Goal: Task Accomplishment & Management: Manage account settings

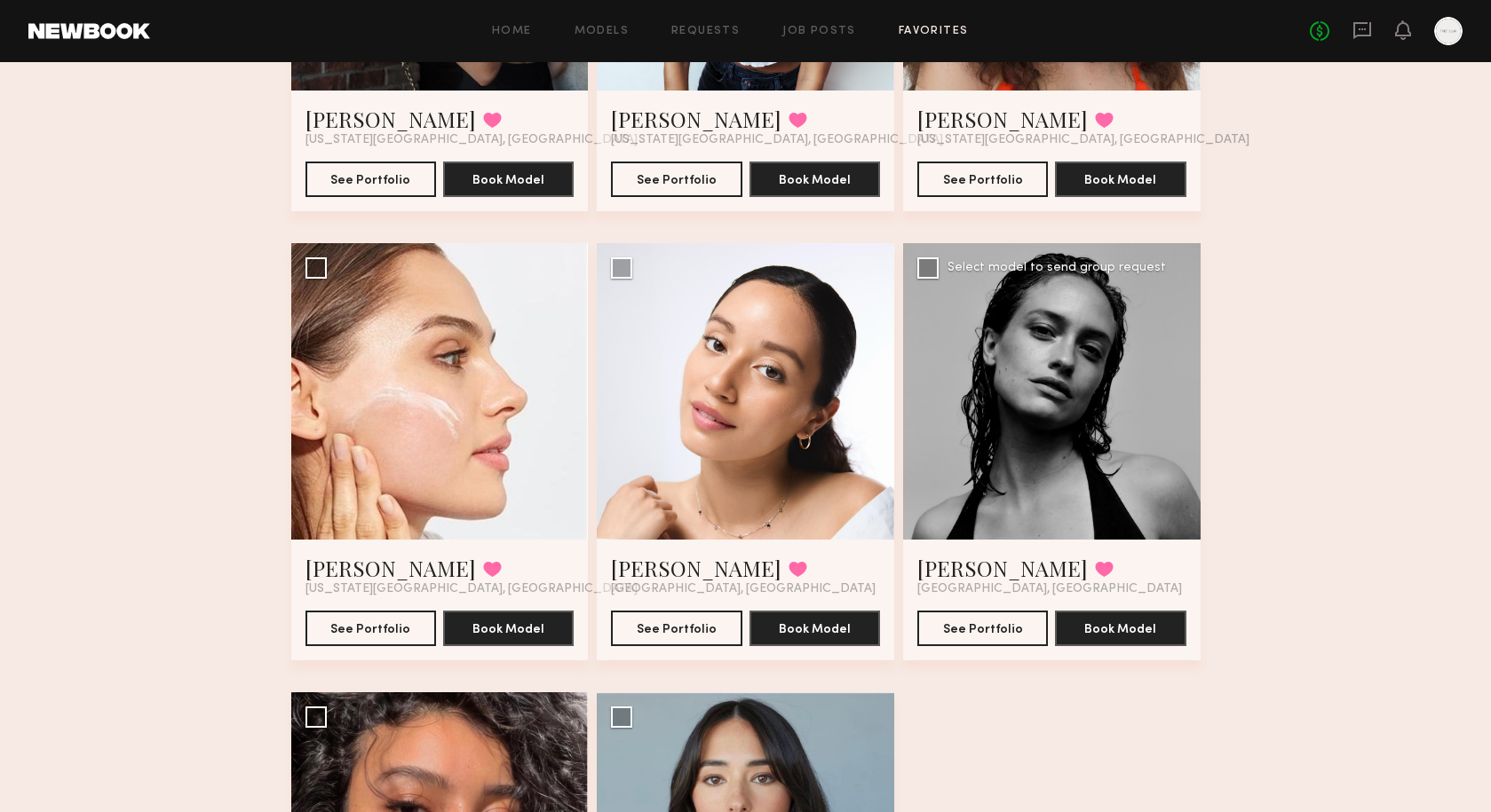
scroll to position [479, 0]
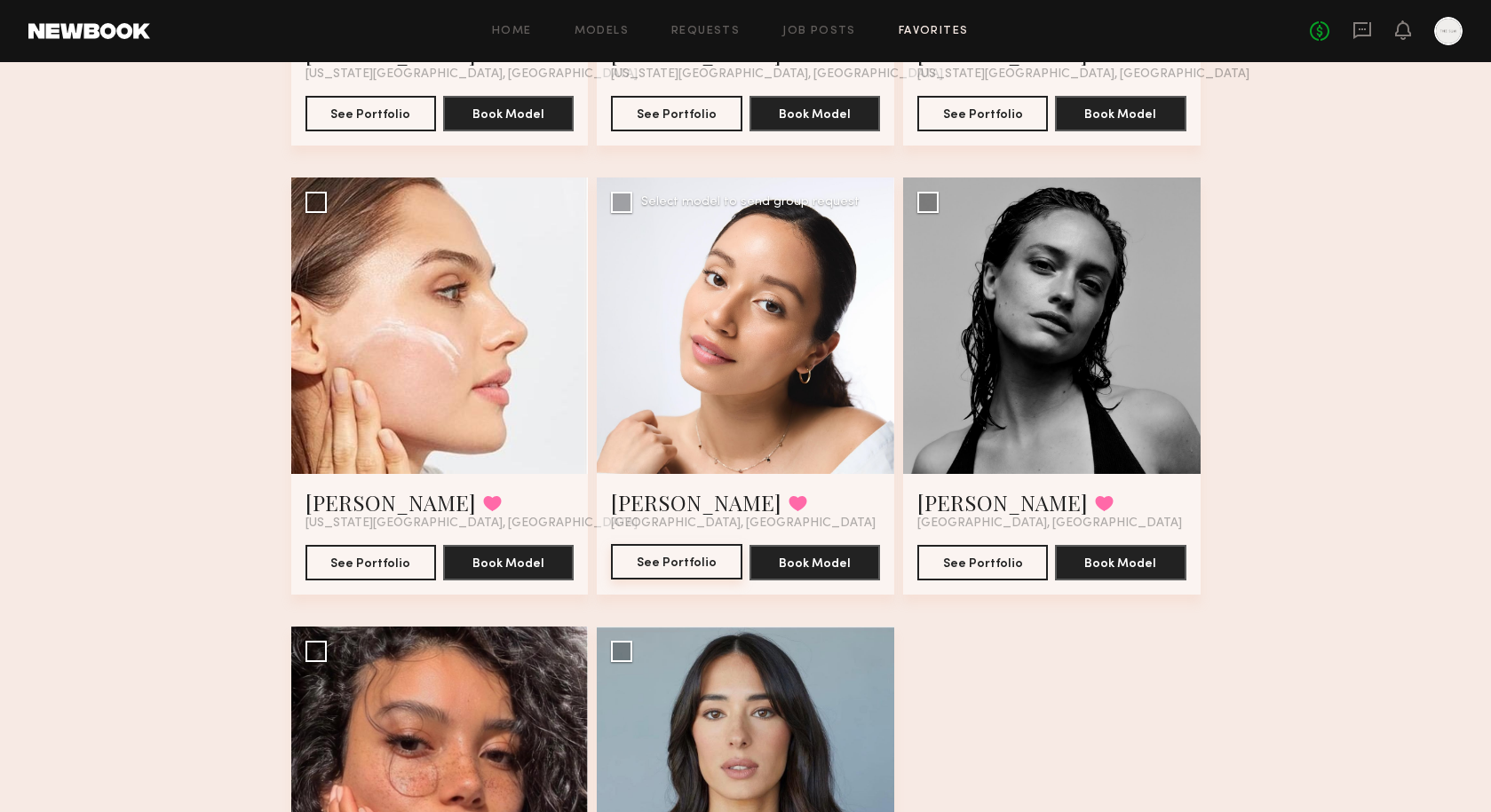
click at [674, 560] on button "See Portfolio" at bounding box center [675, 561] width 130 height 36
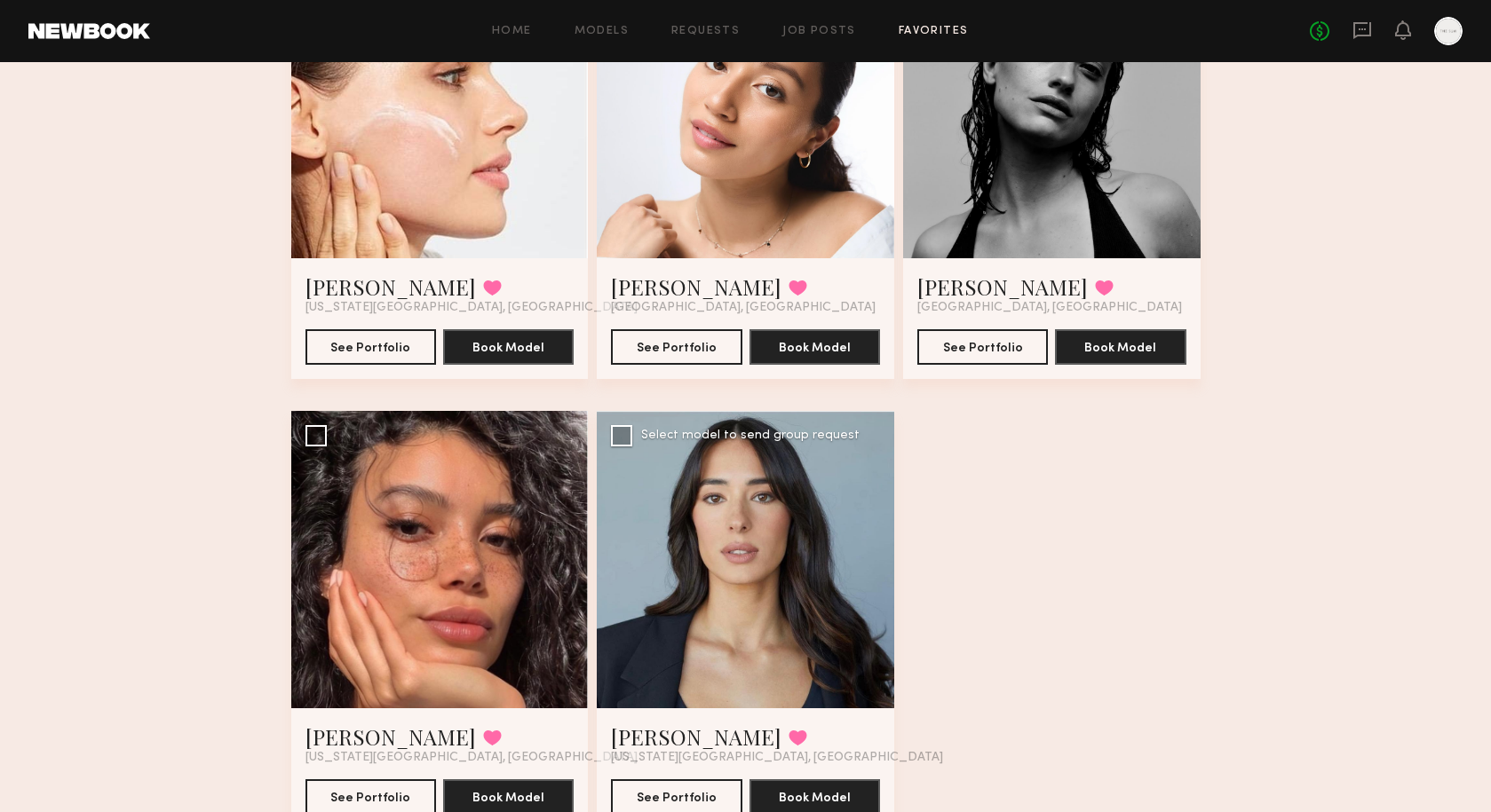
scroll to position [696, 0]
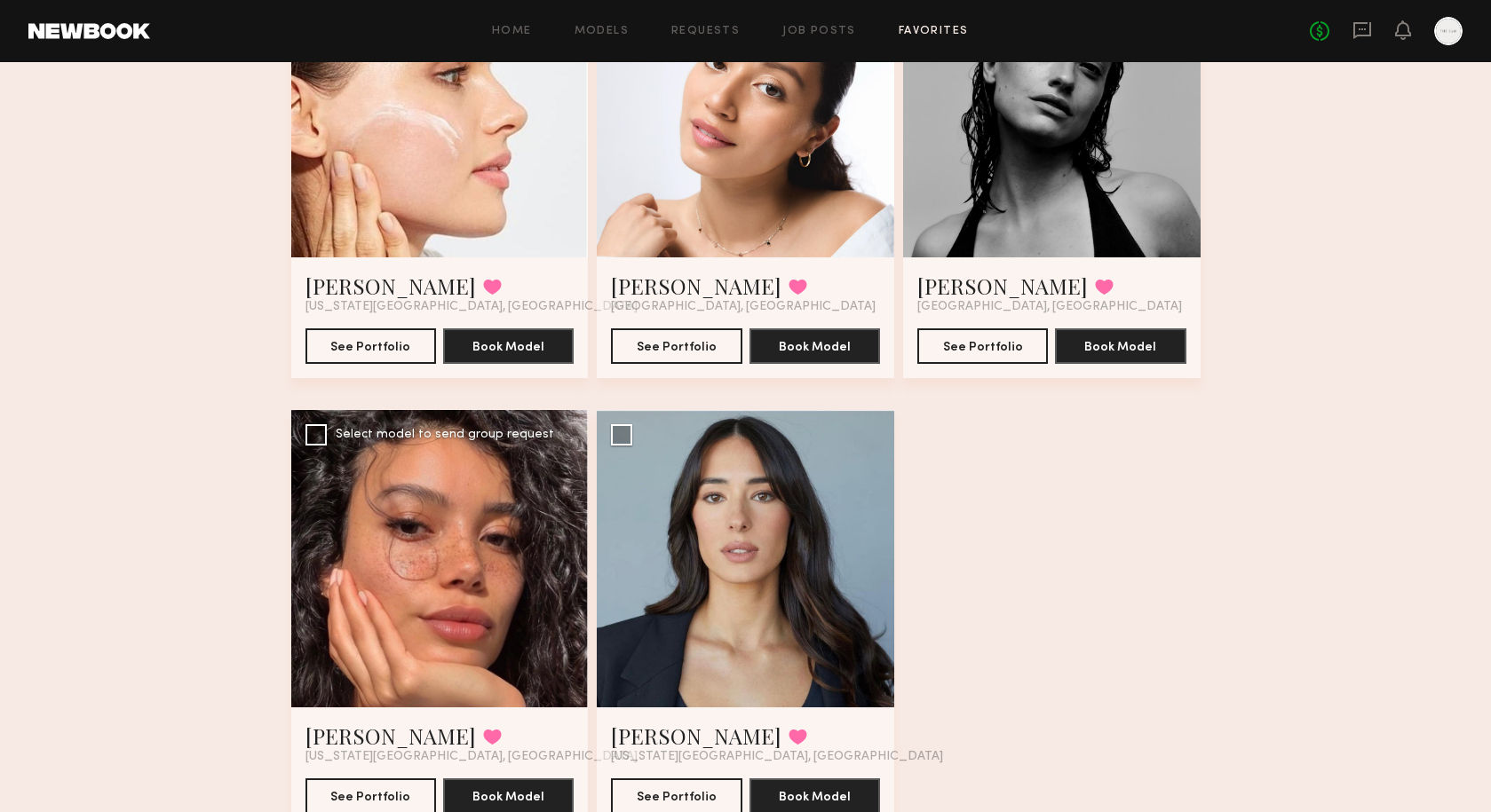
click at [393, 640] on div at bounding box center [440, 559] width 297 height 297
click at [379, 789] on button "See Portfolio" at bounding box center [370, 795] width 130 height 36
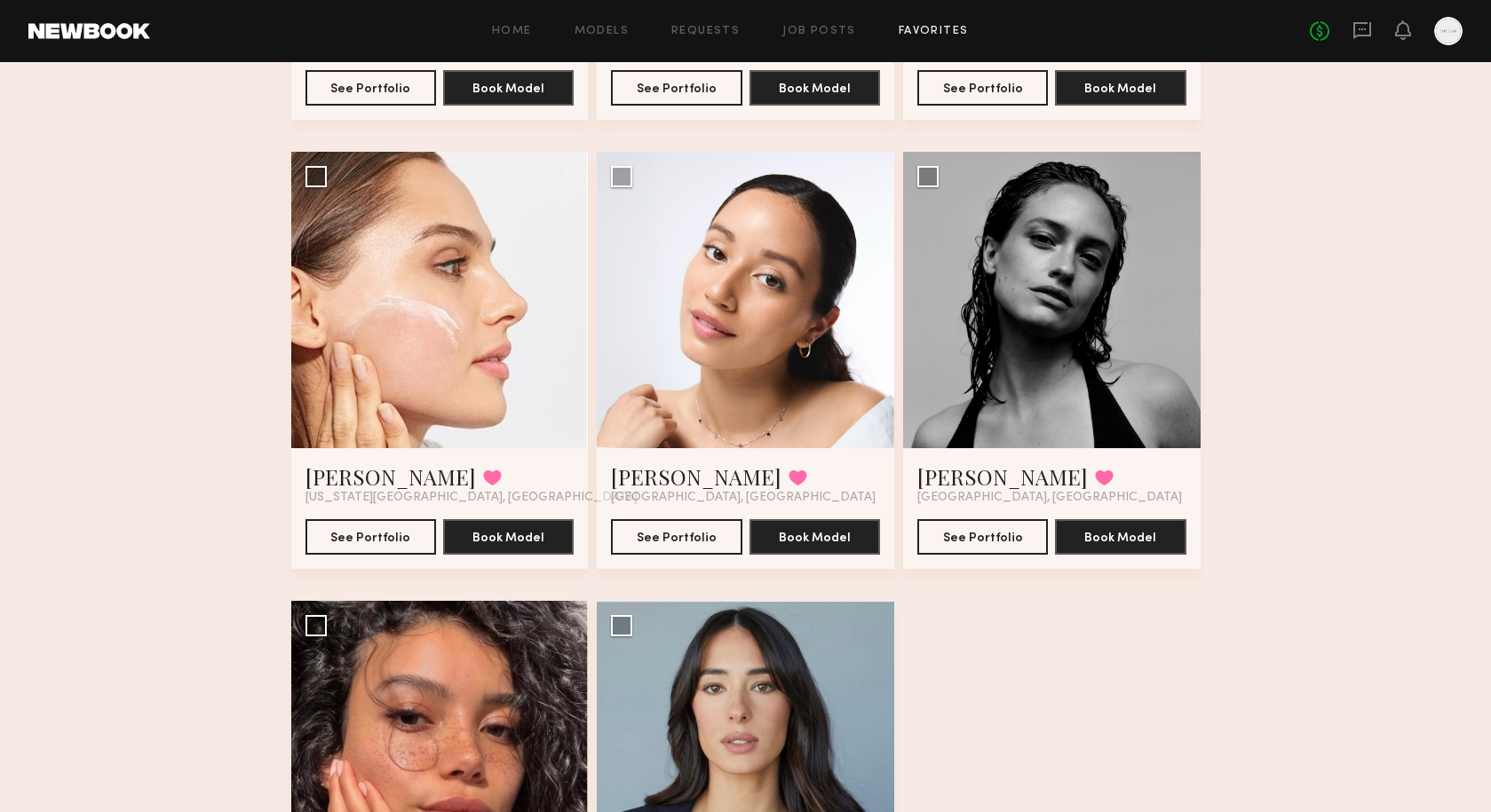
scroll to position [395, 0]
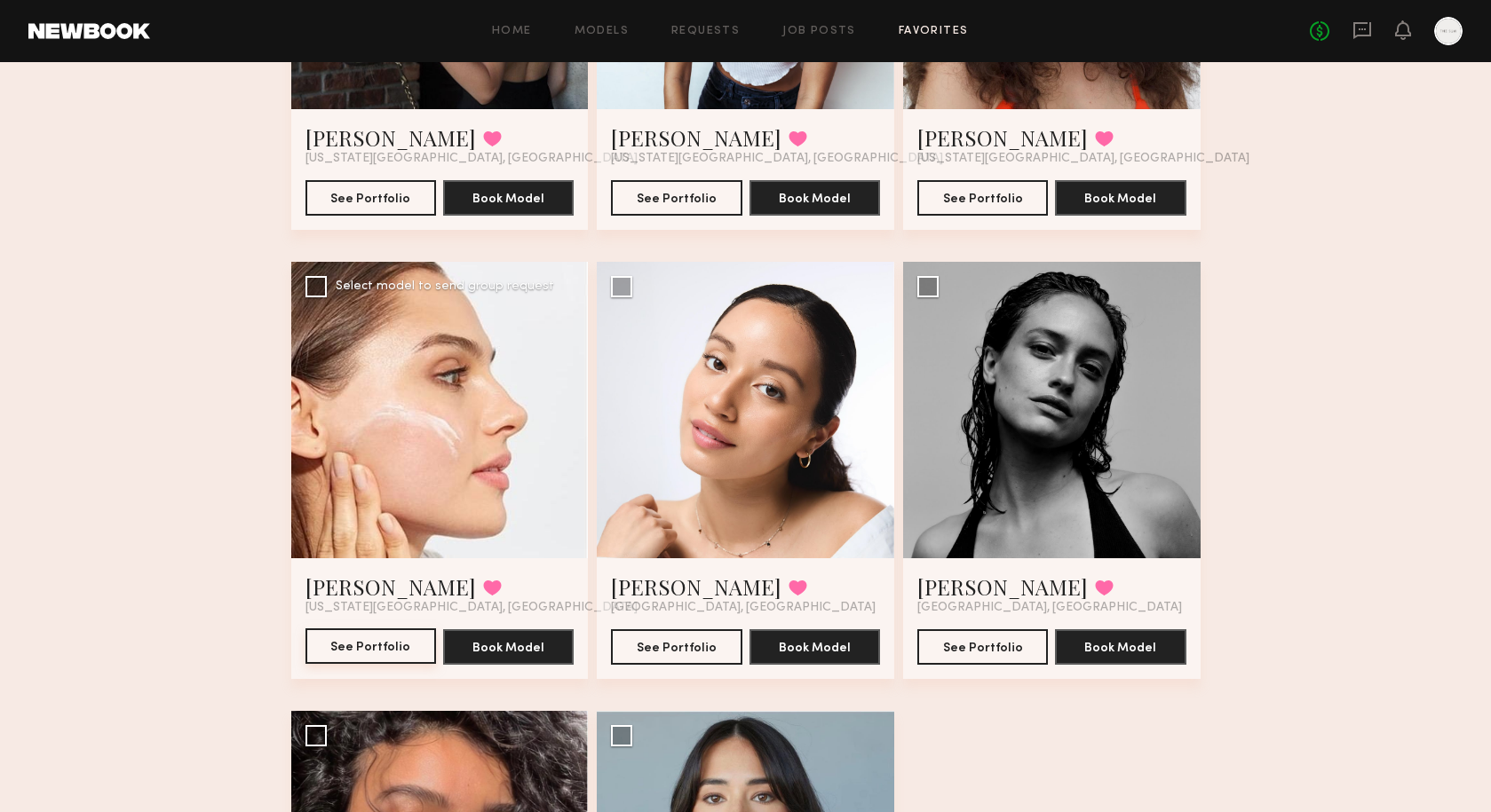
click at [368, 641] on button "See Portfolio" at bounding box center [370, 646] width 130 height 36
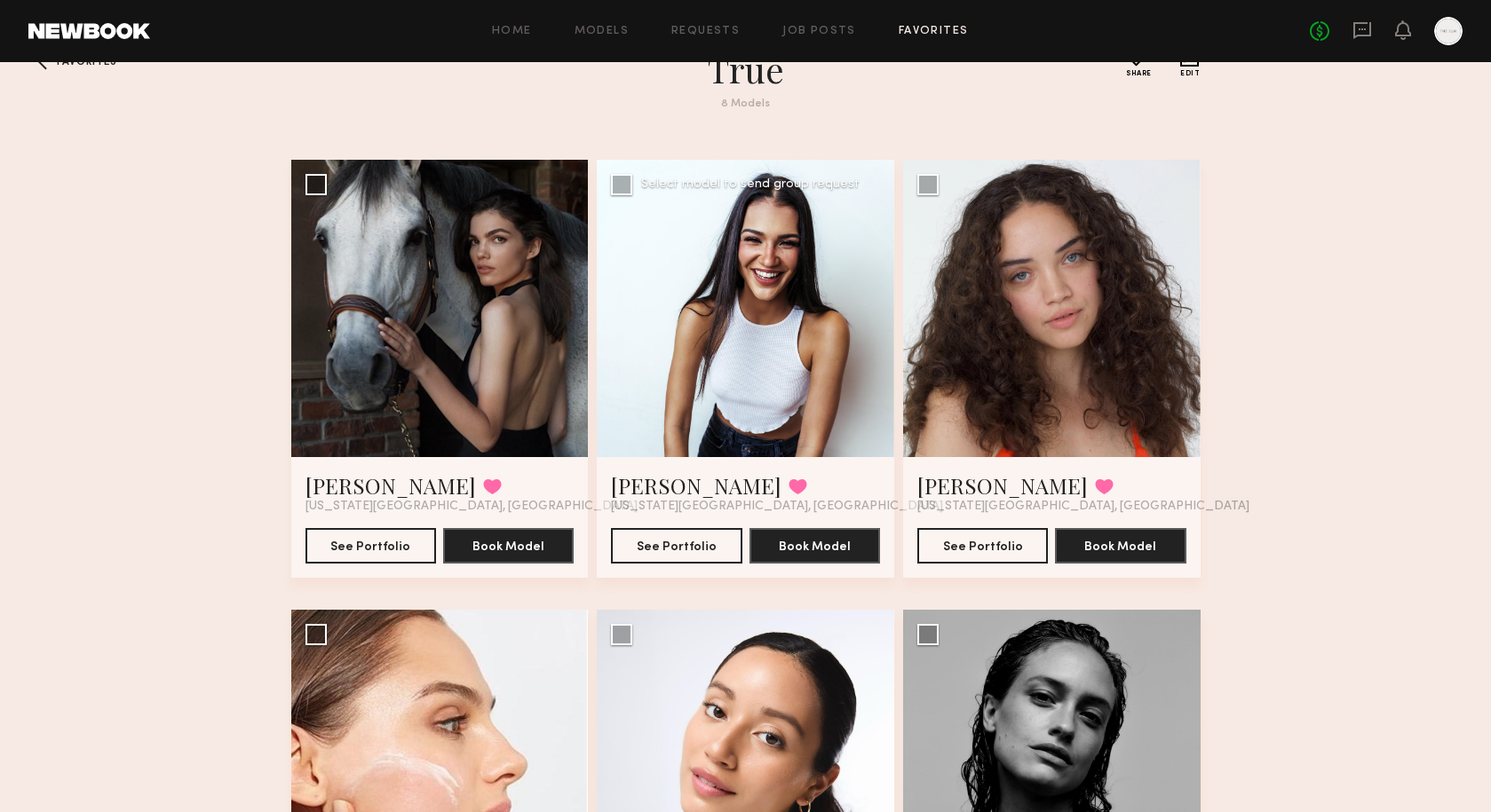
scroll to position [55, 0]
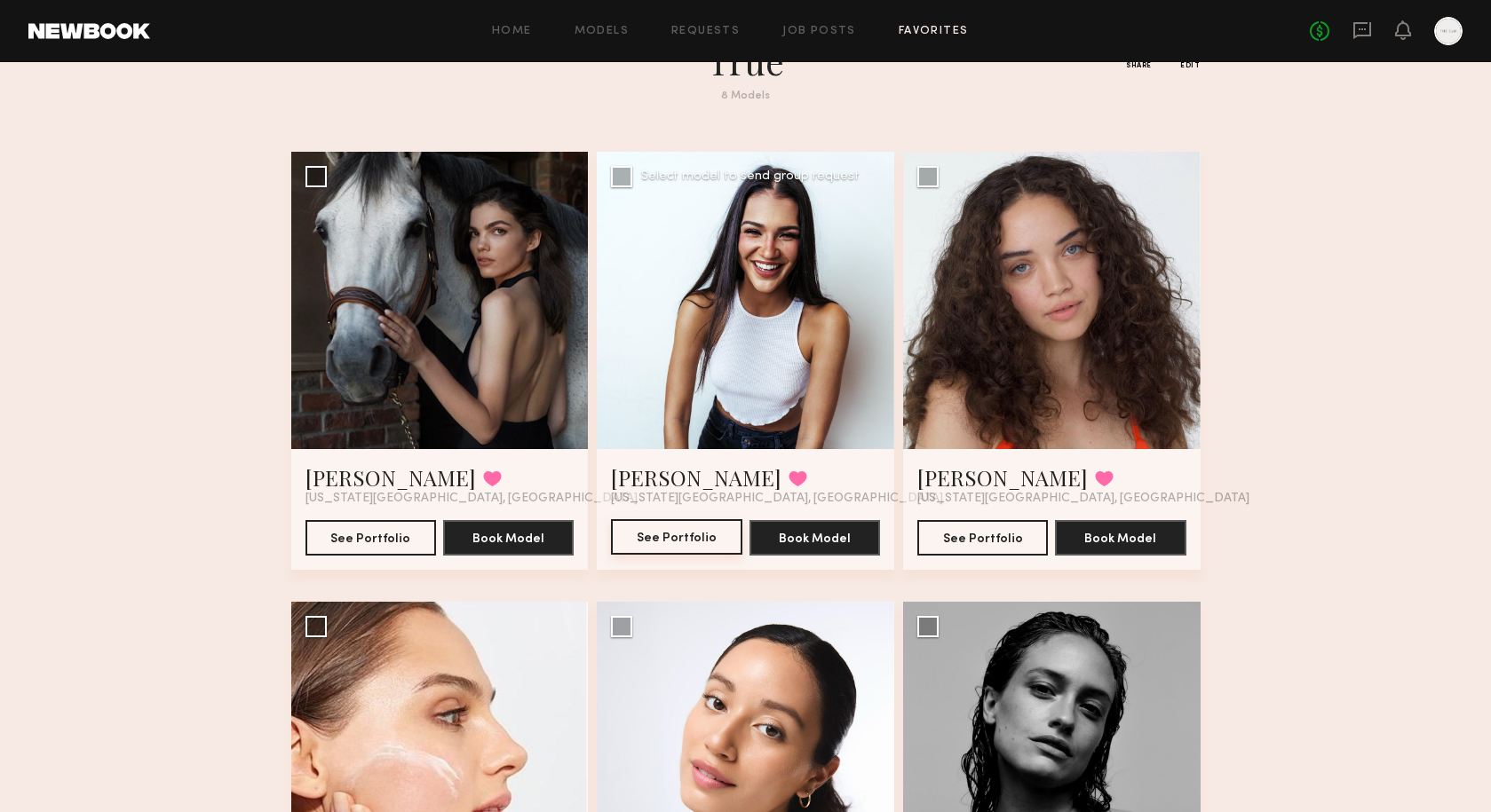
click at [696, 531] on button "See Portfolio" at bounding box center [675, 536] width 130 height 36
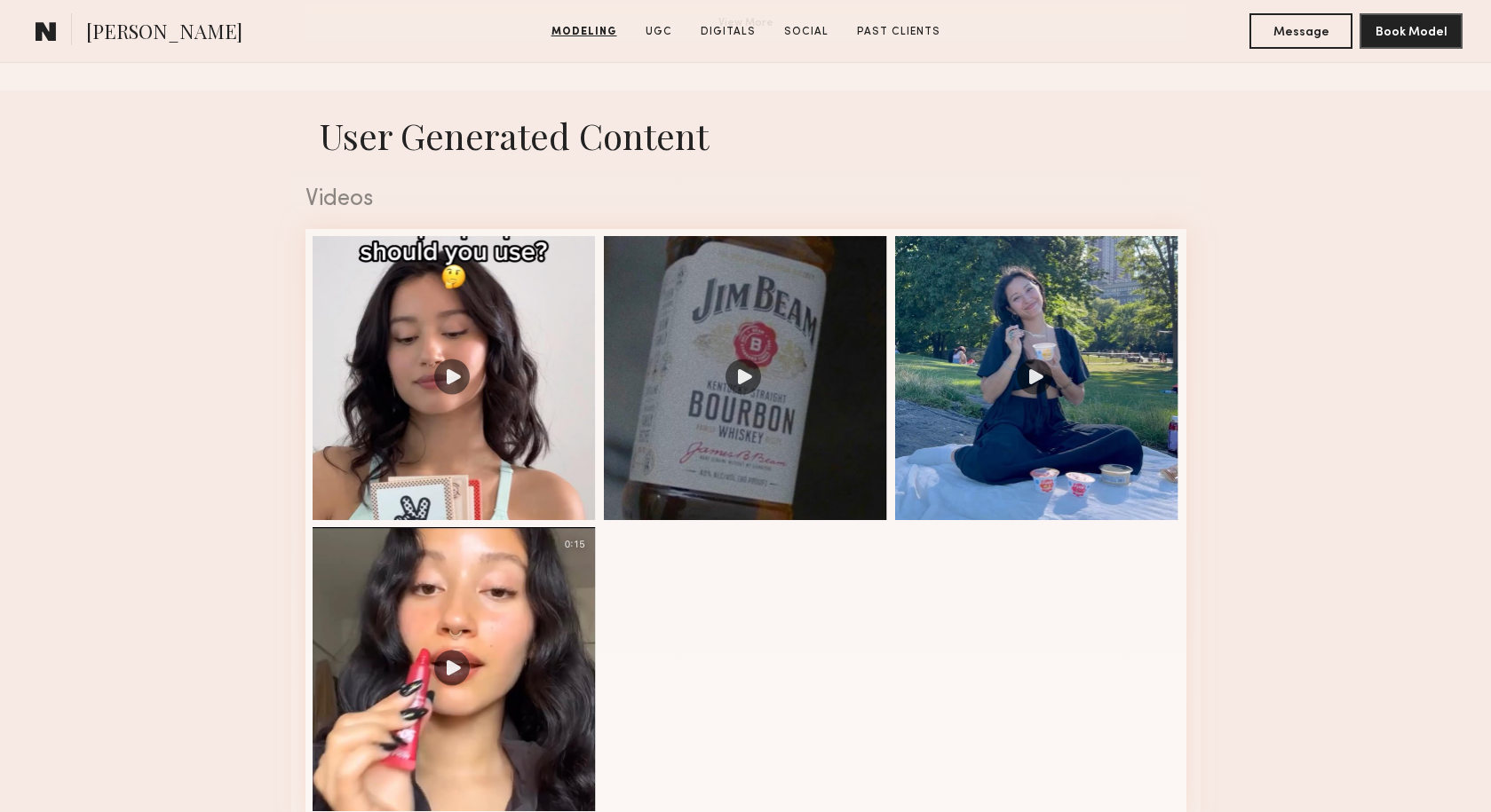
scroll to position [1786, 0]
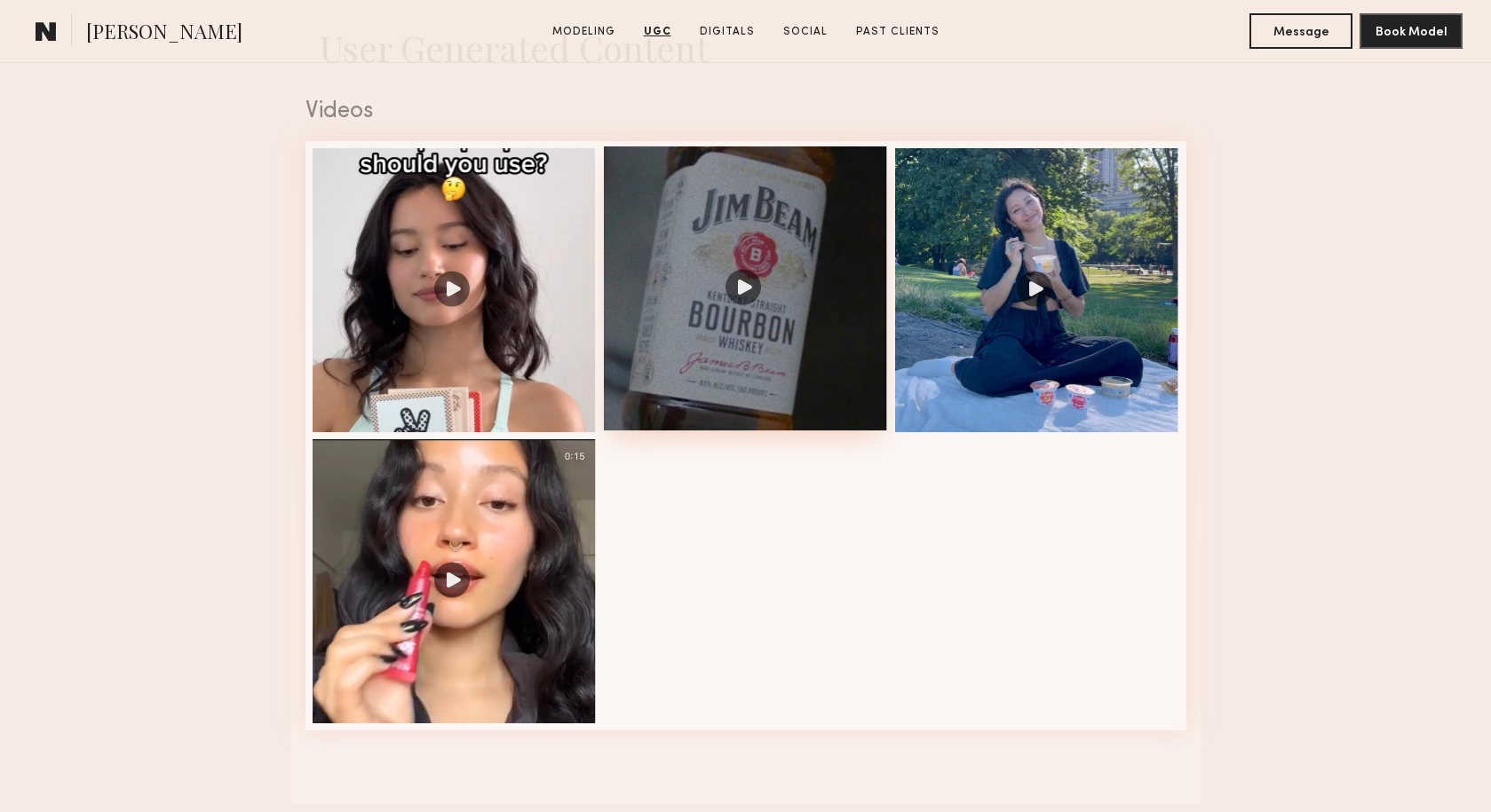
click at [749, 285] on div at bounding box center [746, 288] width 284 height 284
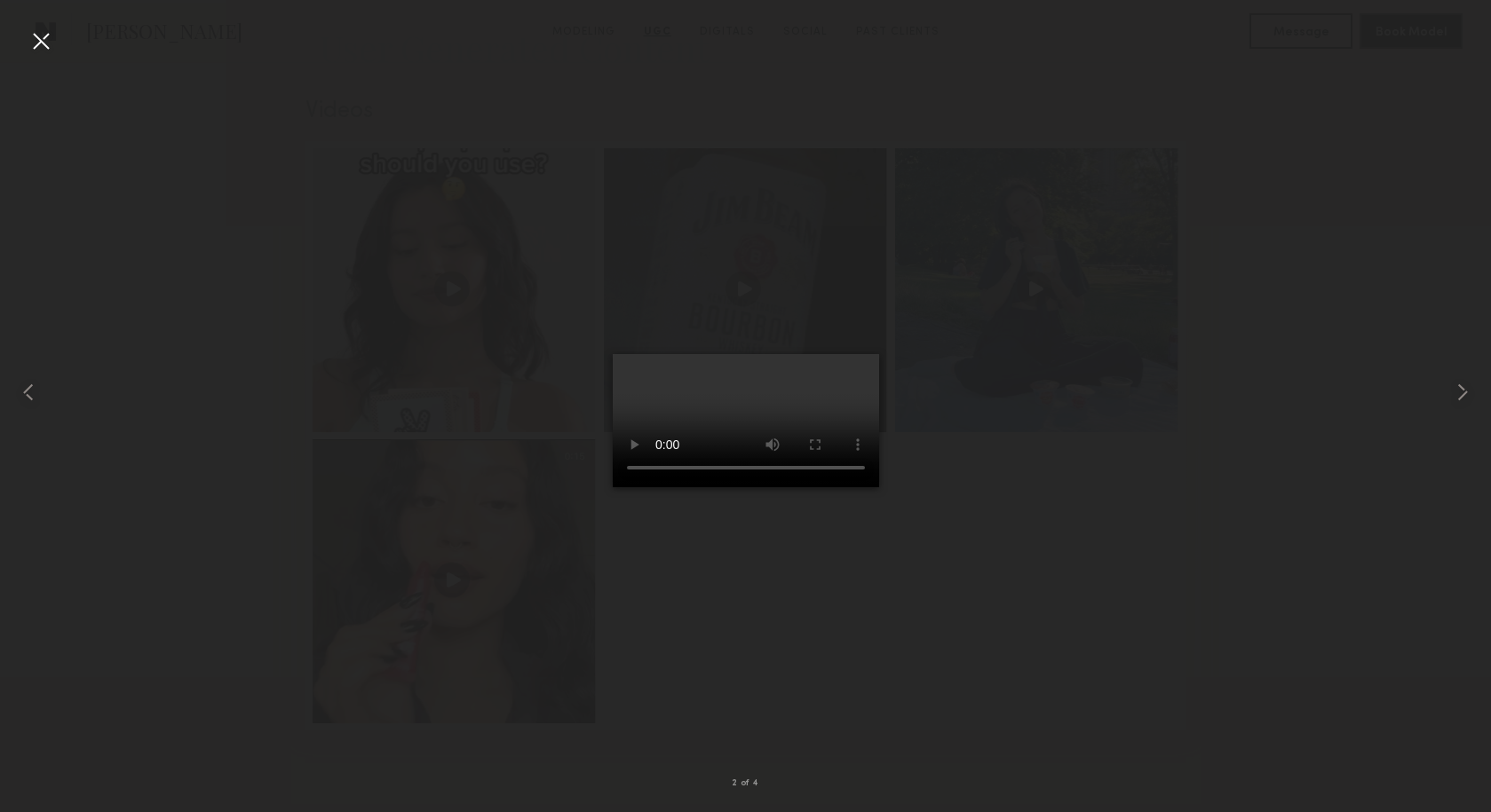
click at [838, 487] on video at bounding box center [746, 421] width 266 height 133
click at [1464, 387] on common-icon at bounding box center [1462, 391] width 28 height 28
click at [47, 45] on div at bounding box center [40, 40] width 28 height 28
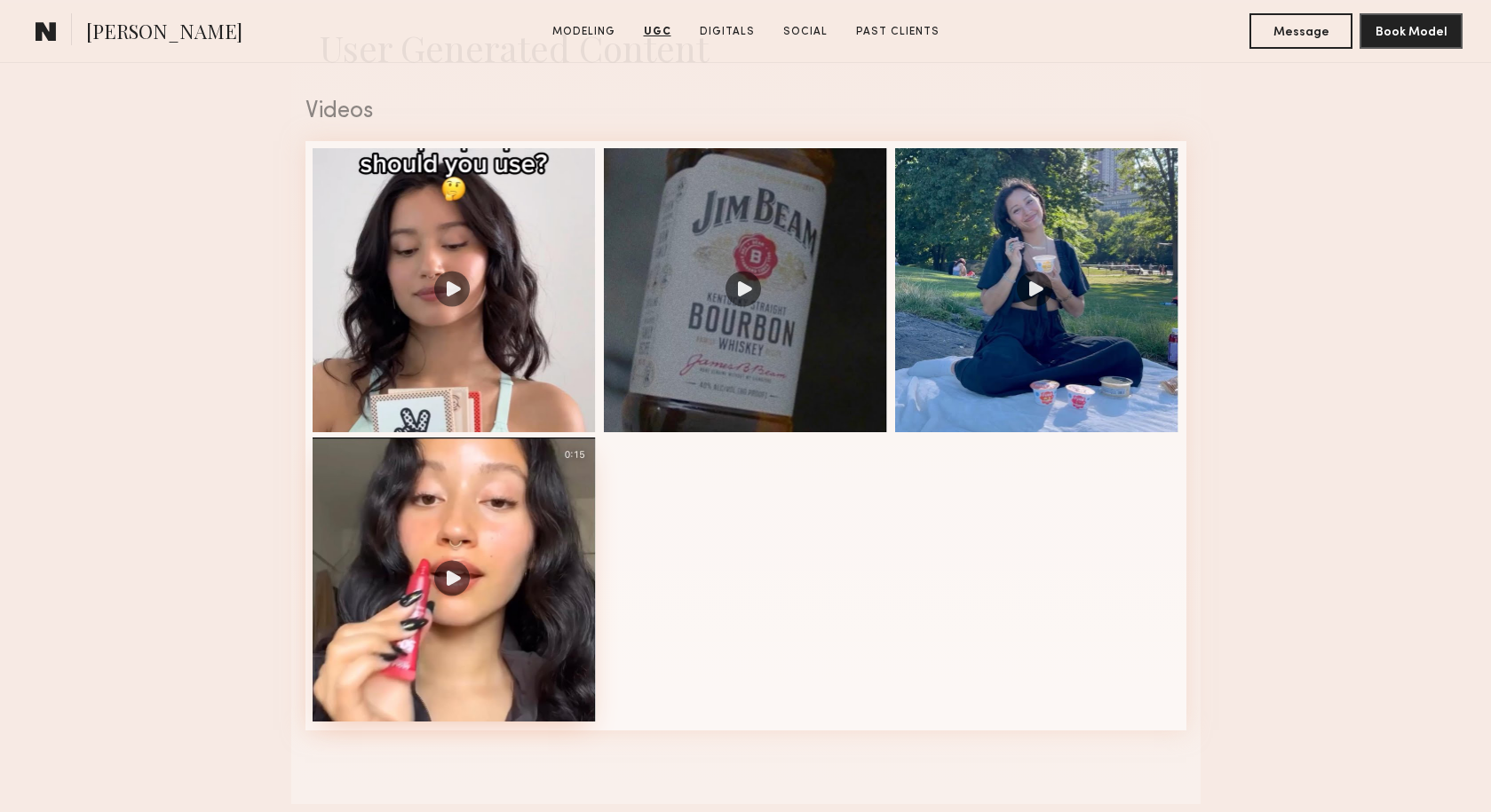
click at [469, 529] on div at bounding box center [454, 579] width 284 height 284
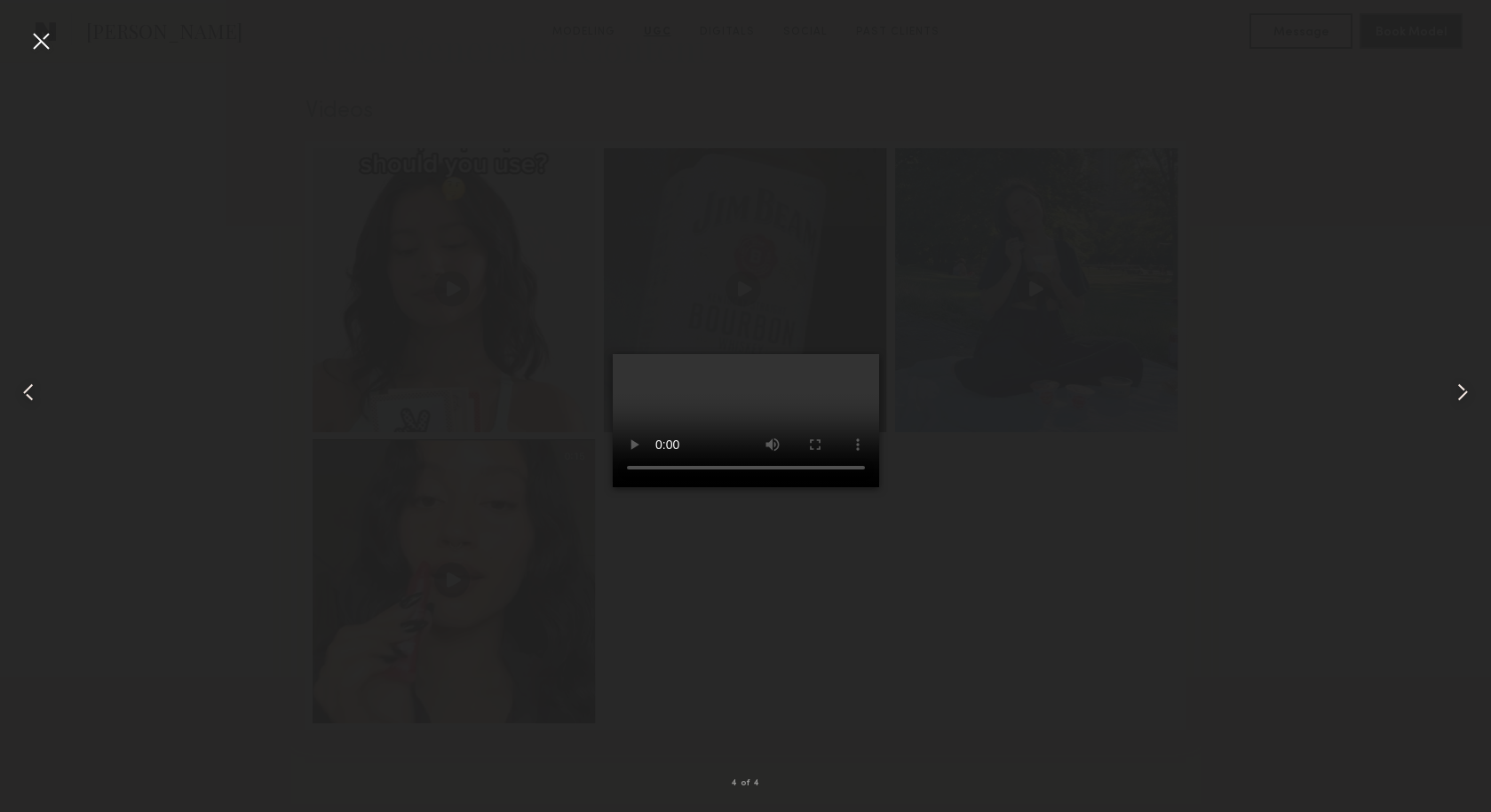
click at [871, 354] on video at bounding box center [746, 421] width 266 height 133
click at [632, 49] on div at bounding box center [746, 391] width 1491 height 727
click at [47, 40] on div at bounding box center [40, 40] width 28 height 28
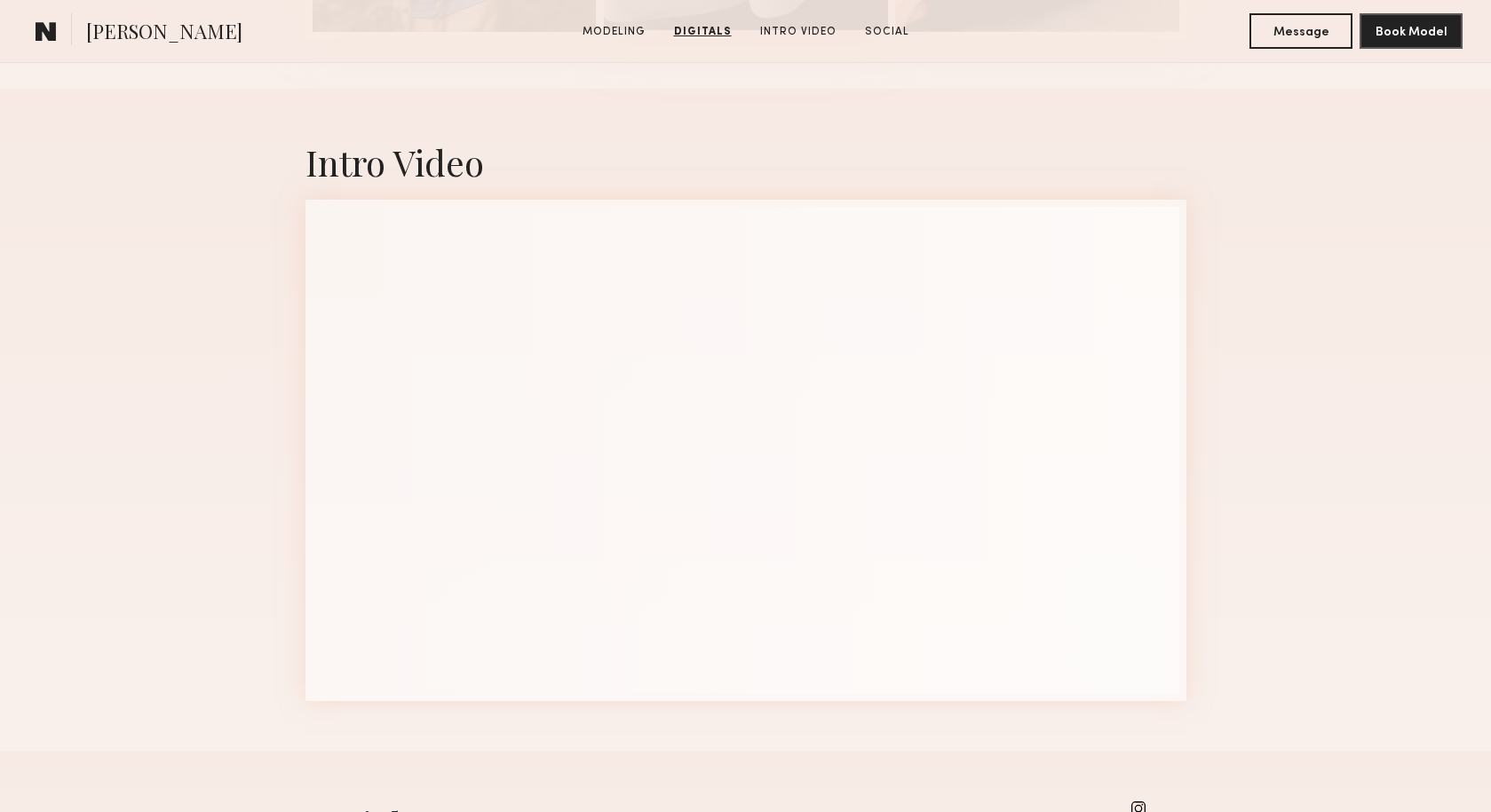
scroll to position [1861, 0]
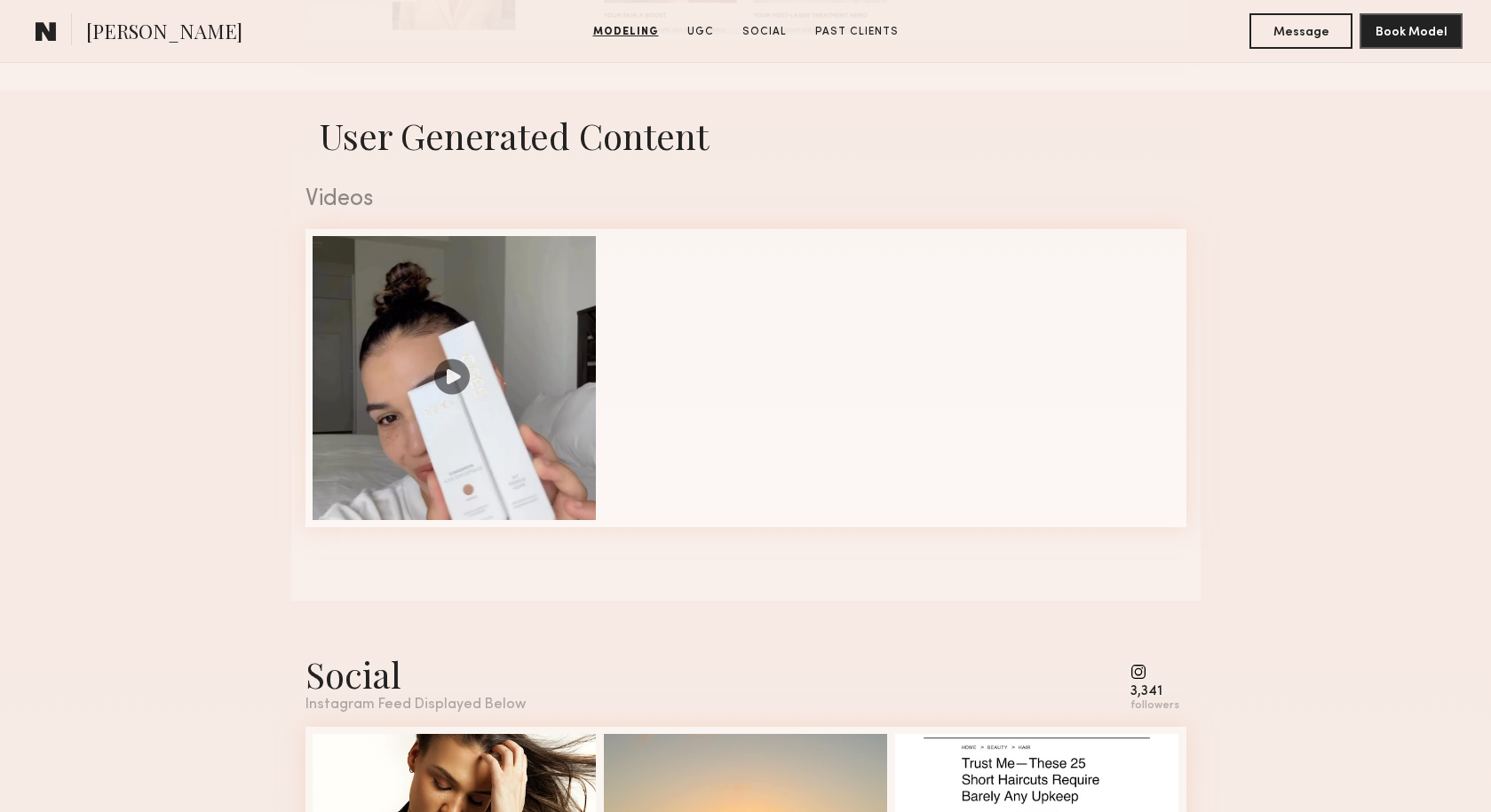
scroll to position [1361, 0]
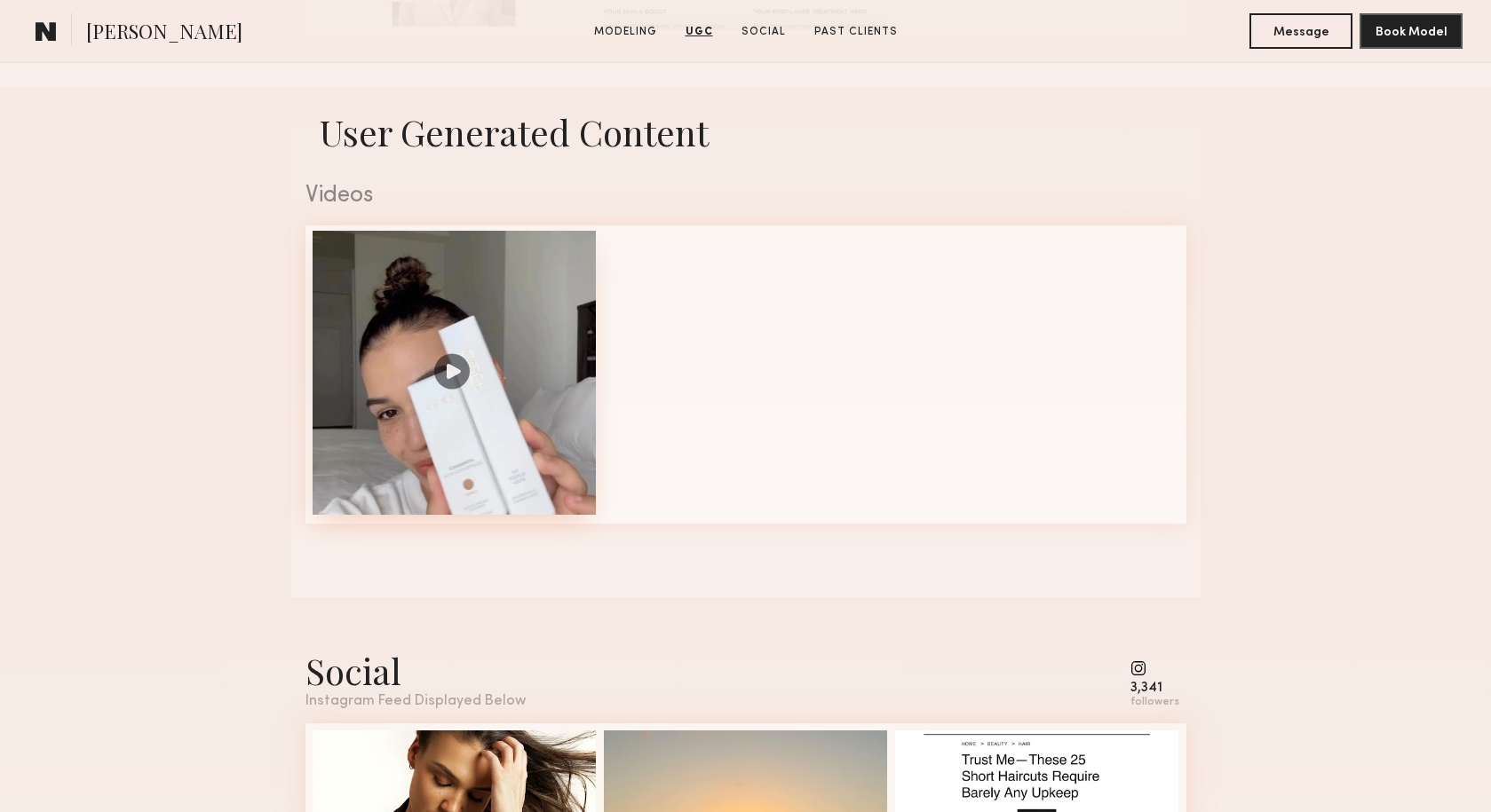
click at [453, 368] on div at bounding box center [454, 372] width 284 height 284
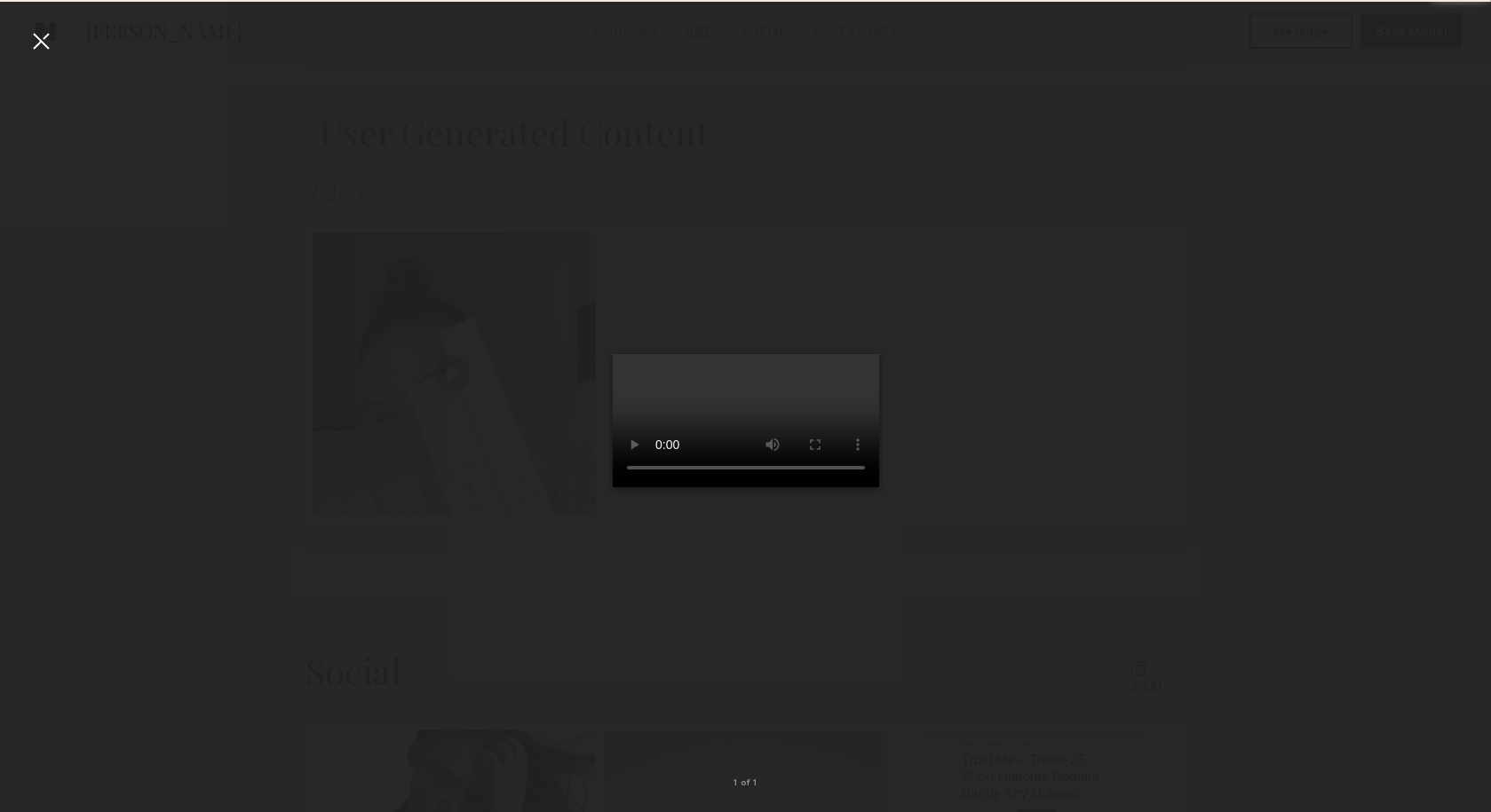
click at [834, 487] on video at bounding box center [746, 421] width 266 height 133
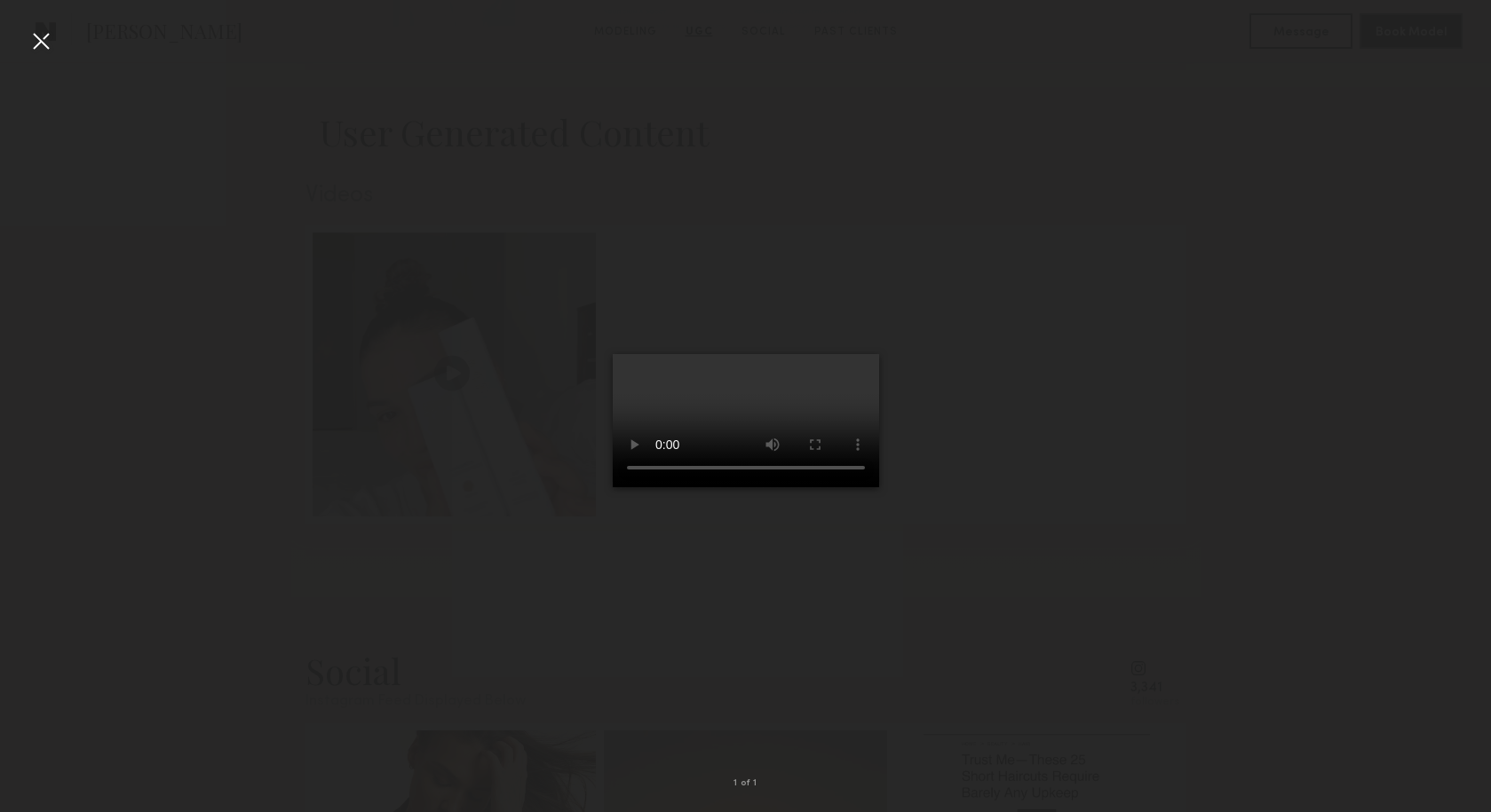
click at [850, 487] on video at bounding box center [746, 421] width 266 height 133
click at [36, 39] on div at bounding box center [40, 40] width 28 height 28
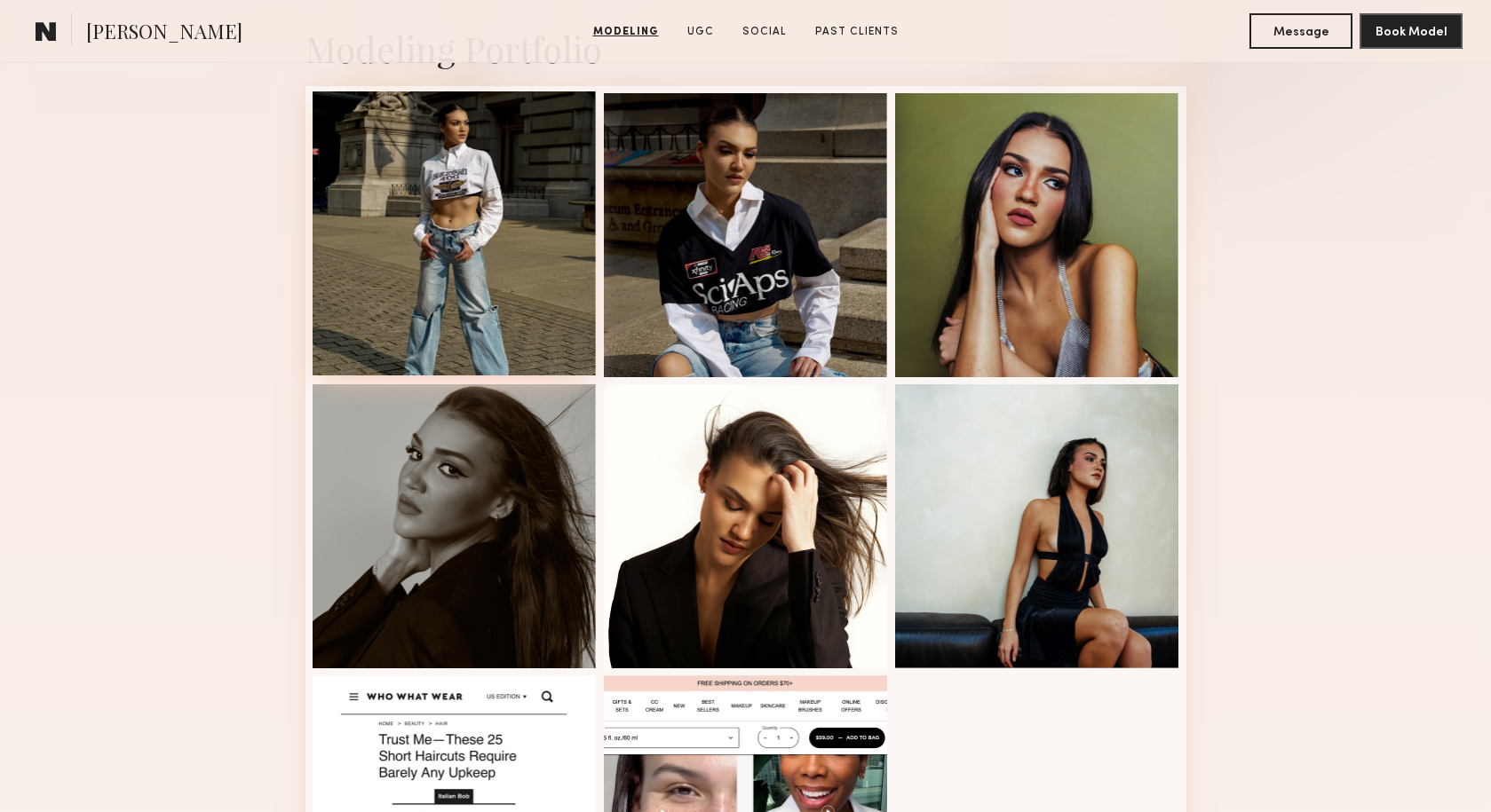
scroll to position [432, 0]
click at [473, 284] on div at bounding box center [454, 233] width 284 height 284
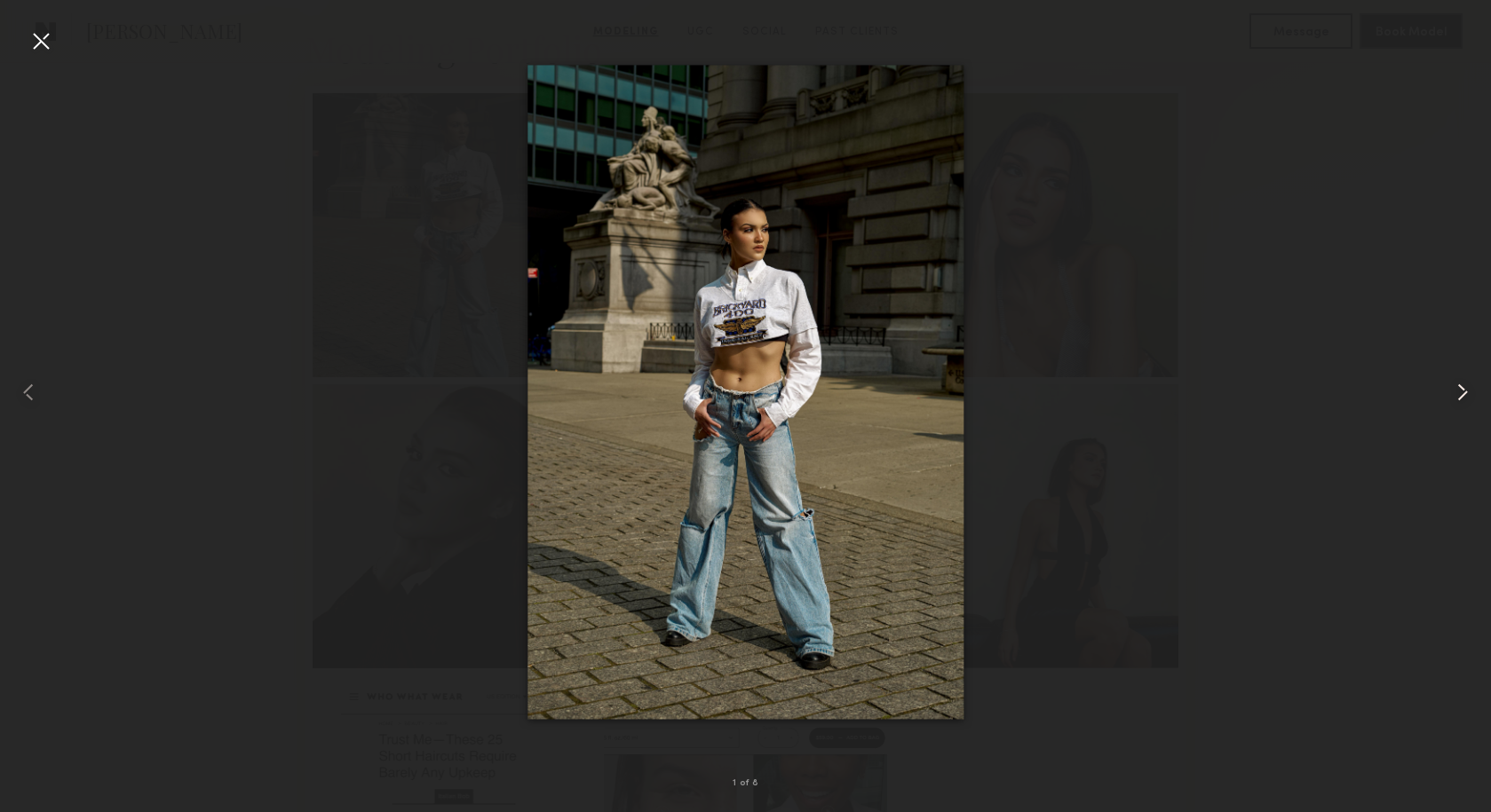
click at [1466, 389] on common-icon at bounding box center [1462, 391] width 28 height 28
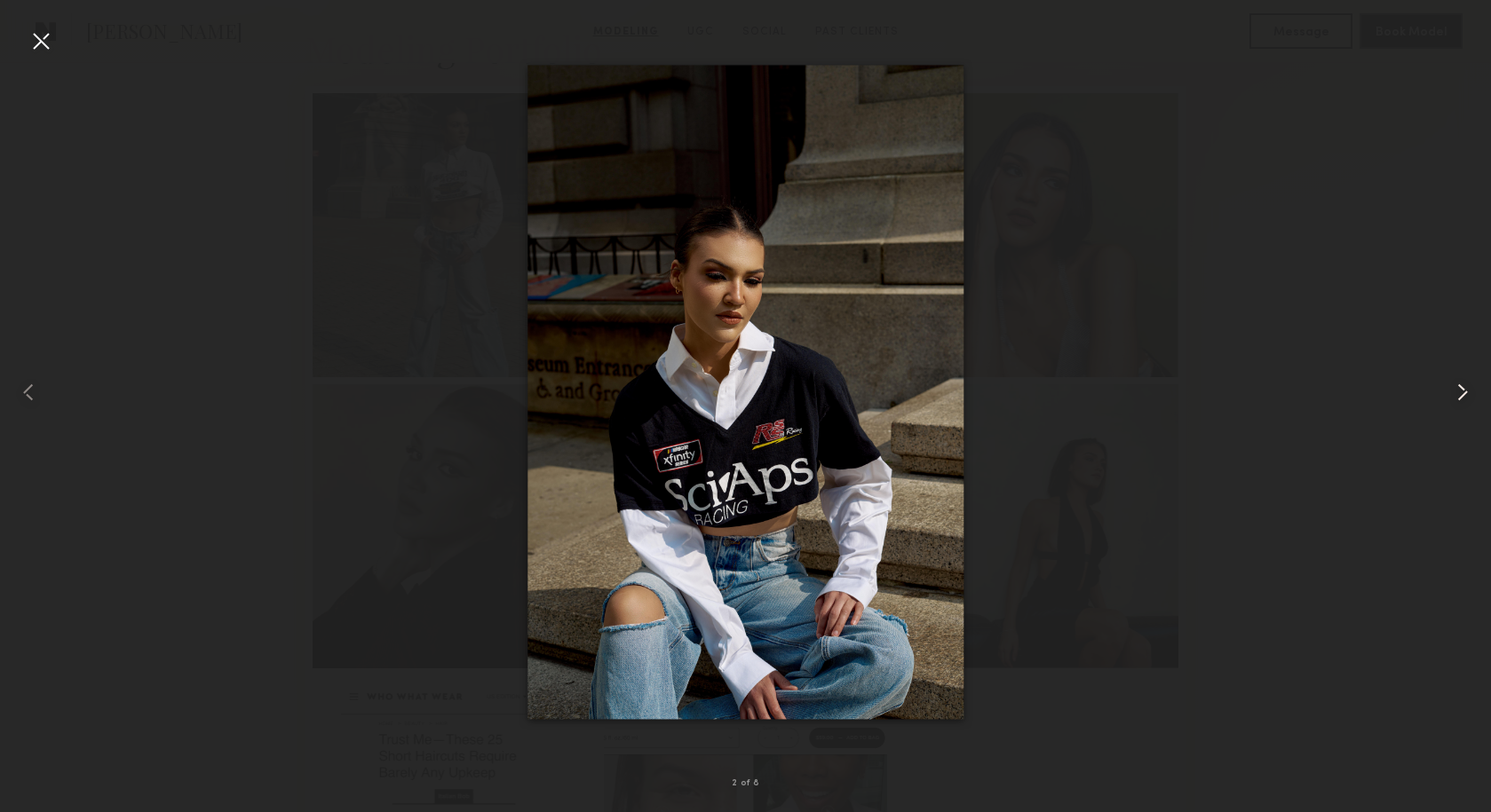
click at [1466, 389] on common-icon at bounding box center [1462, 391] width 28 height 28
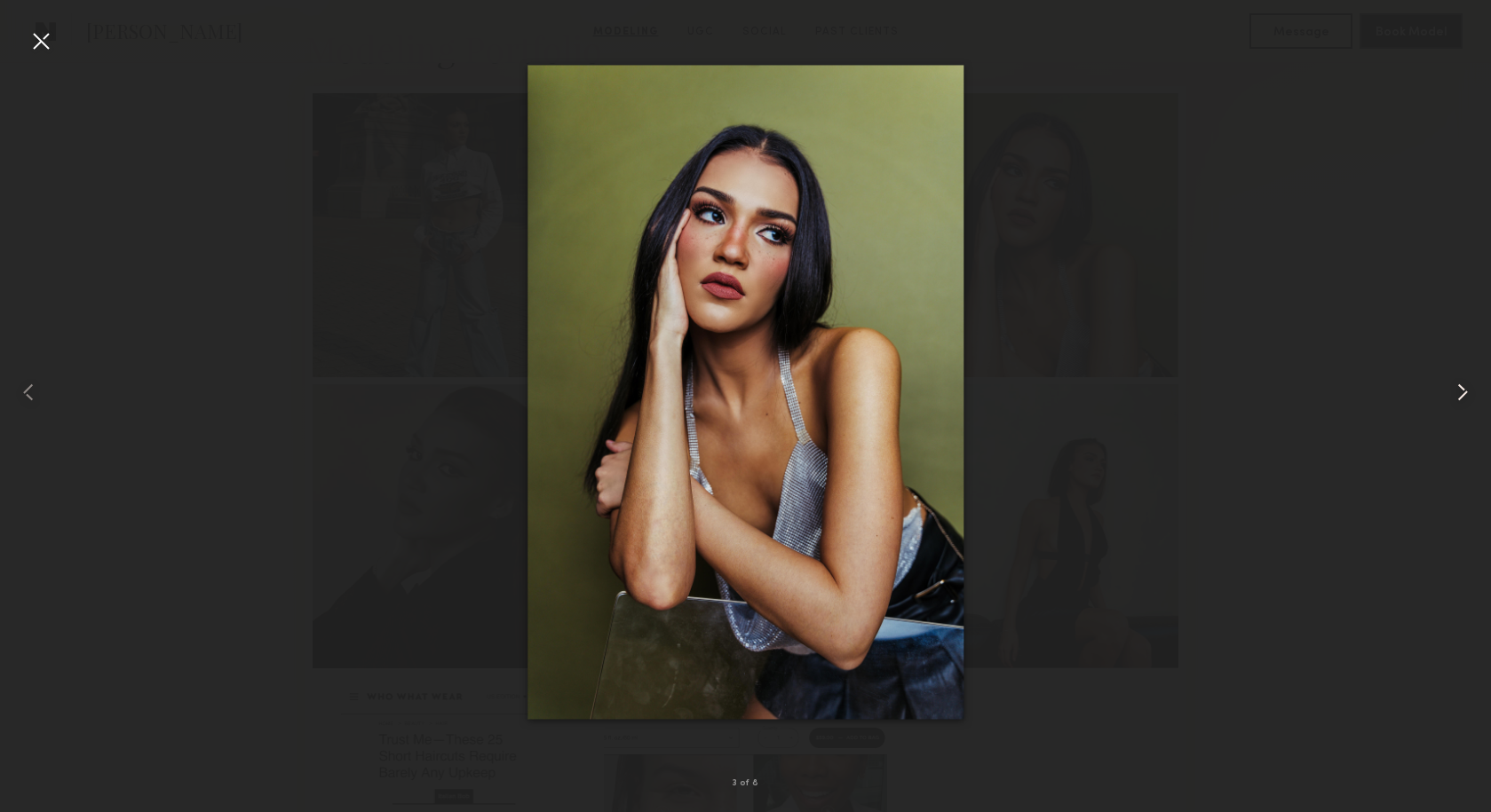
click at [1466, 389] on common-icon at bounding box center [1462, 391] width 28 height 28
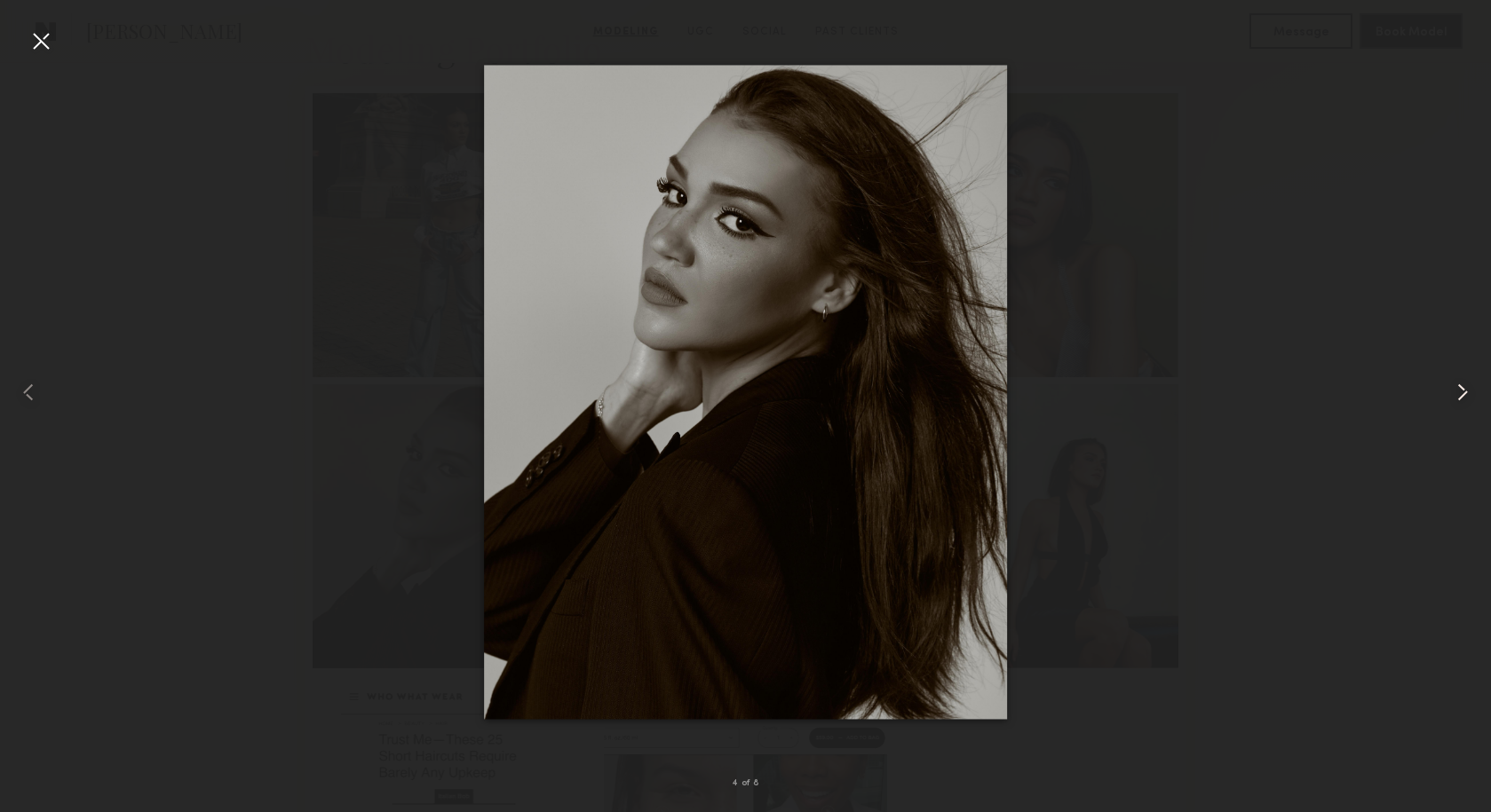
click at [1466, 389] on common-icon at bounding box center [1462, 391] width 28 height 28
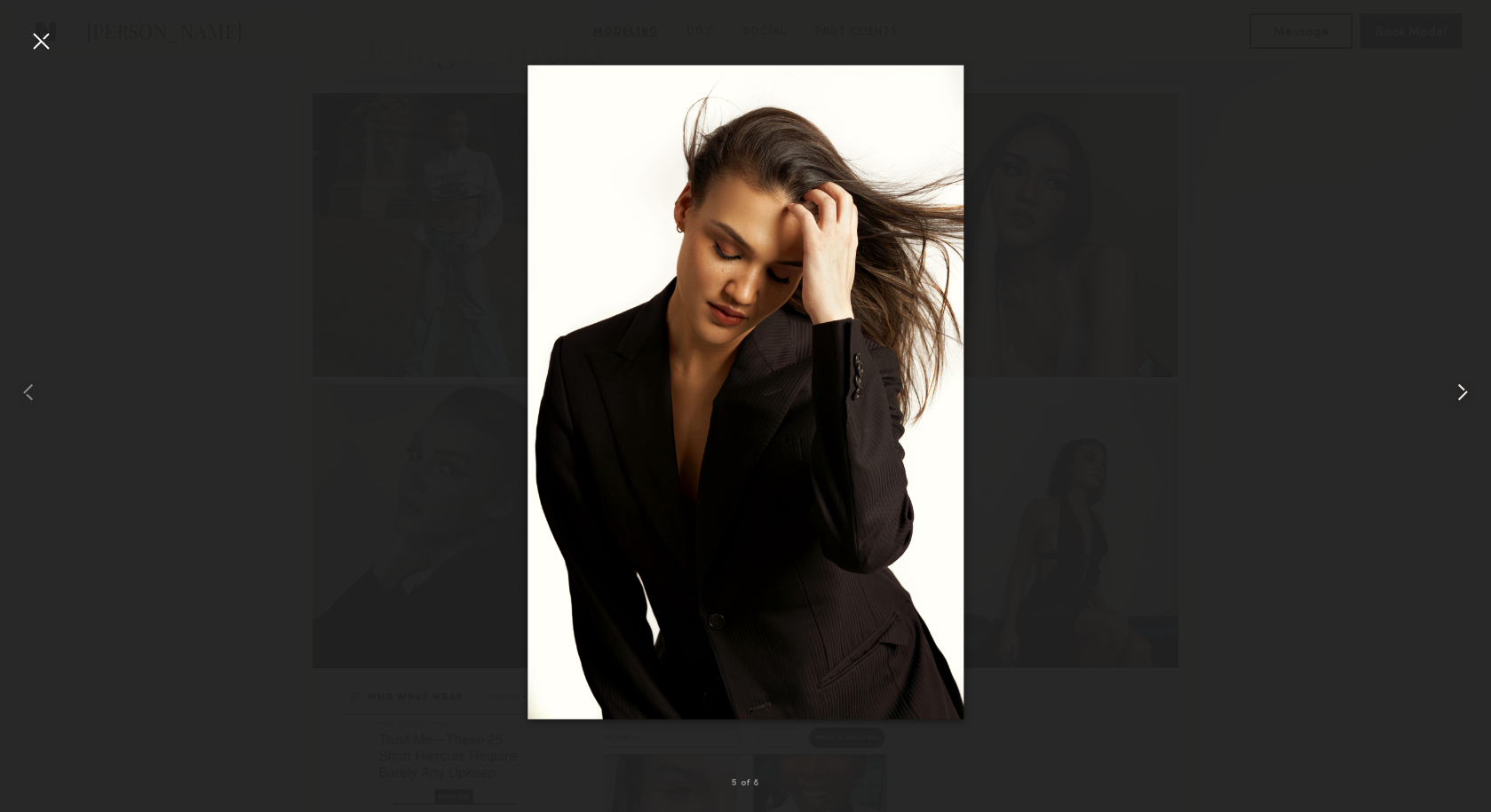
click at [1466, 389] on common-icon at bounding box center [1462, 391] width 28 height 28
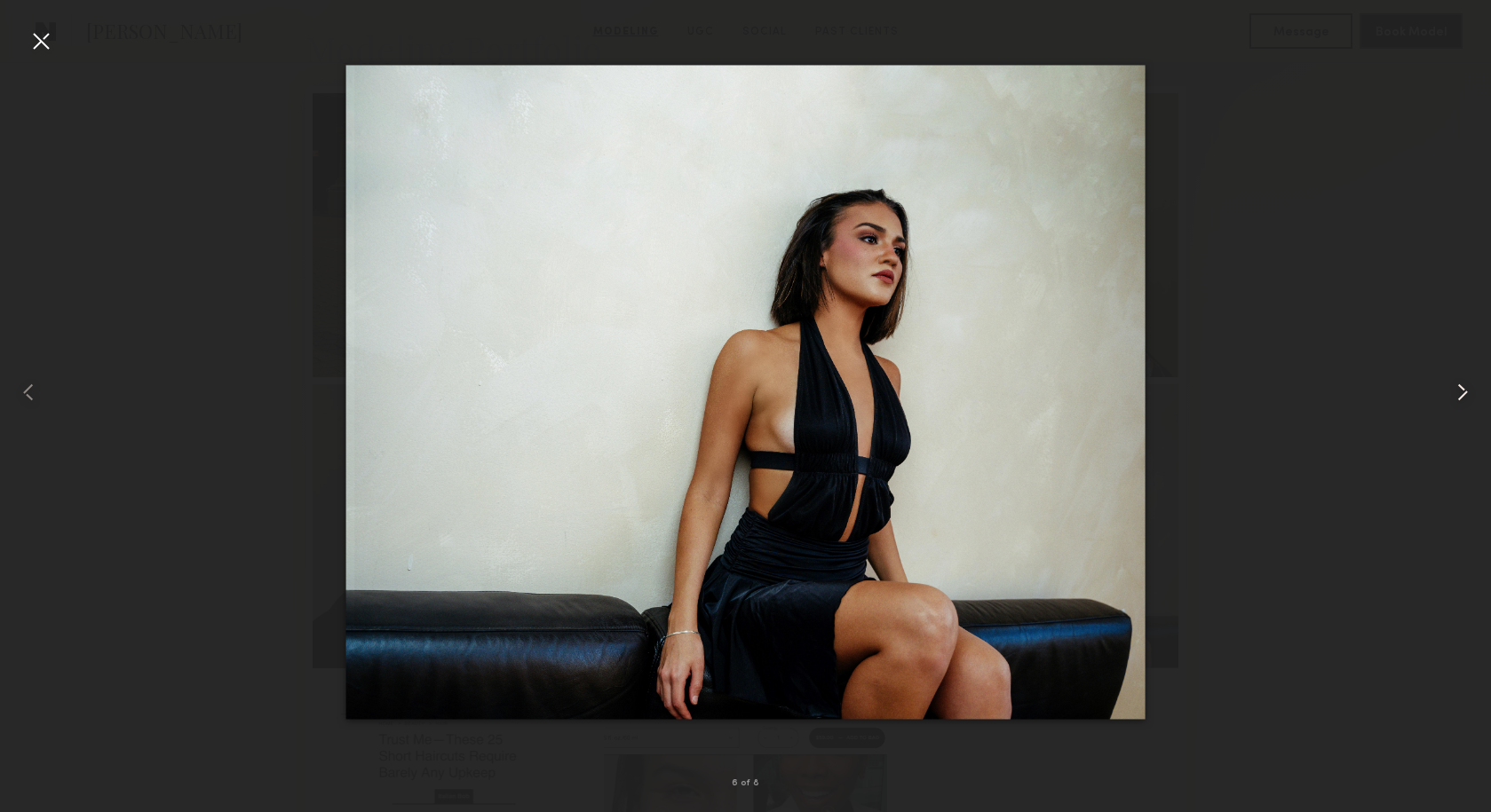
click at [1465, 389] on common-icon at bounding box center [1462, 391] width 28 height 28
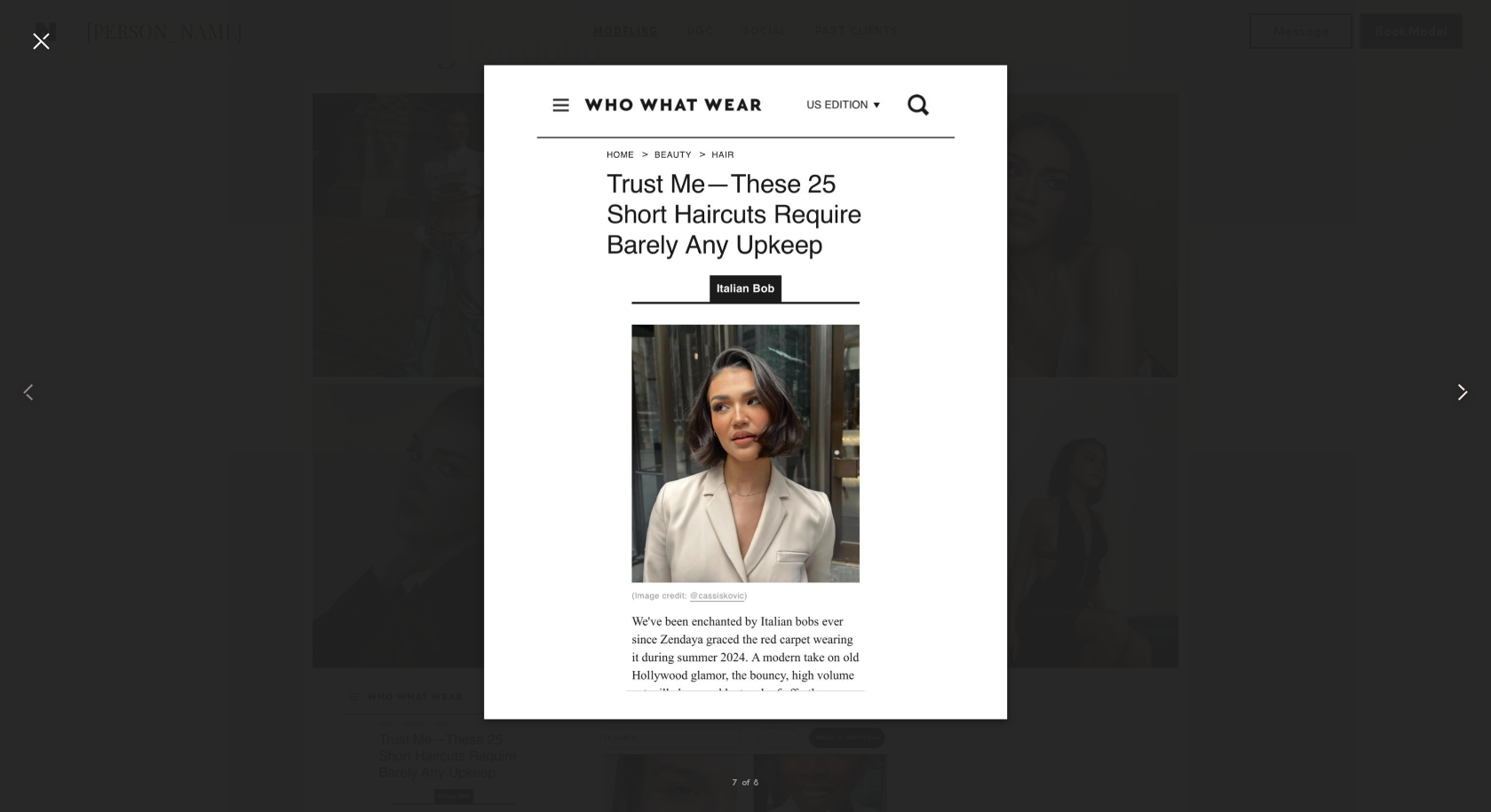
click at [1465, 389] on common-icon at bounding box center [1462, 391] width 28 height 28
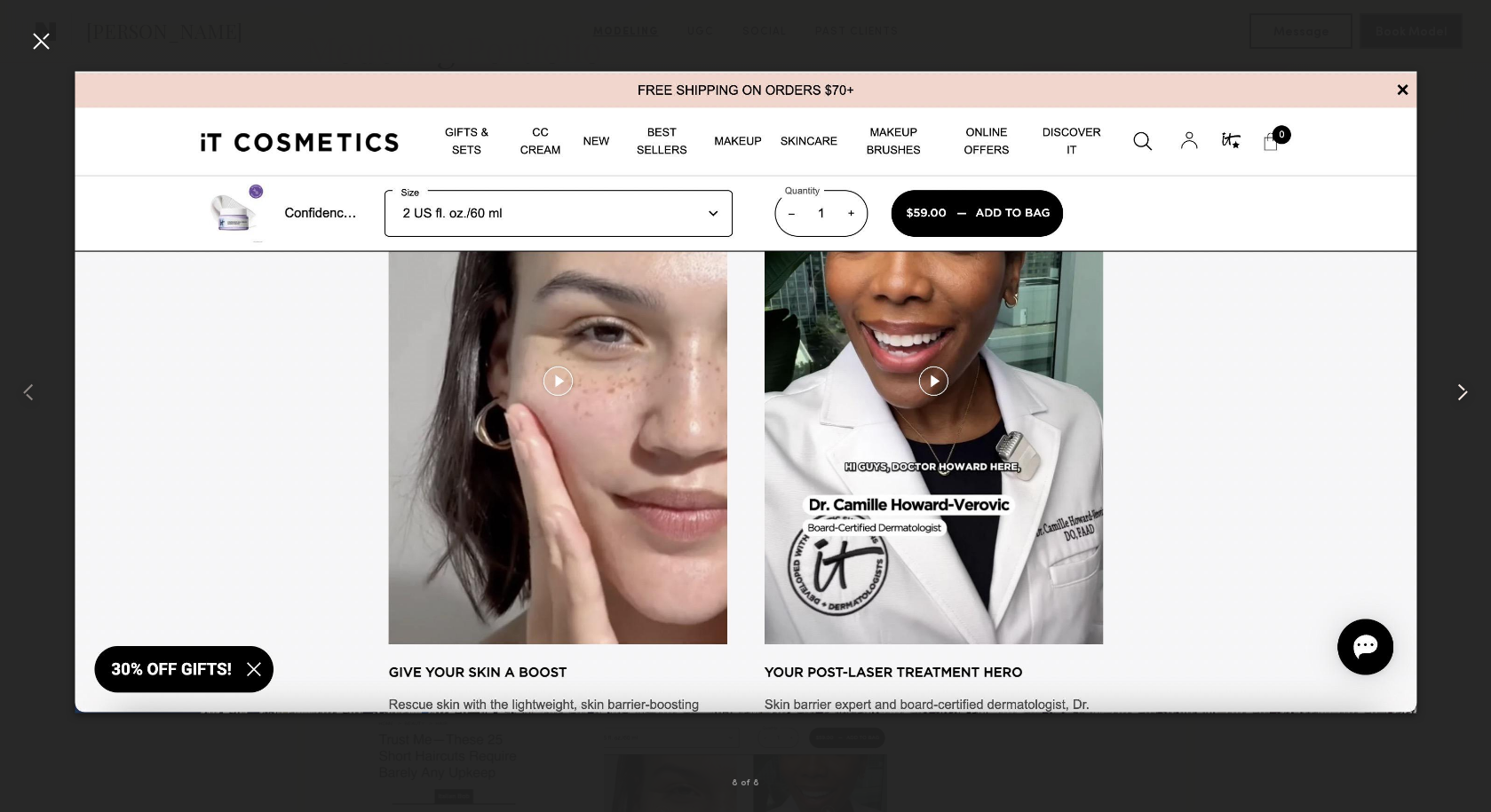
click at [1465, 389] on common-icon at bounding box center [1462, 391] width 28 height 28
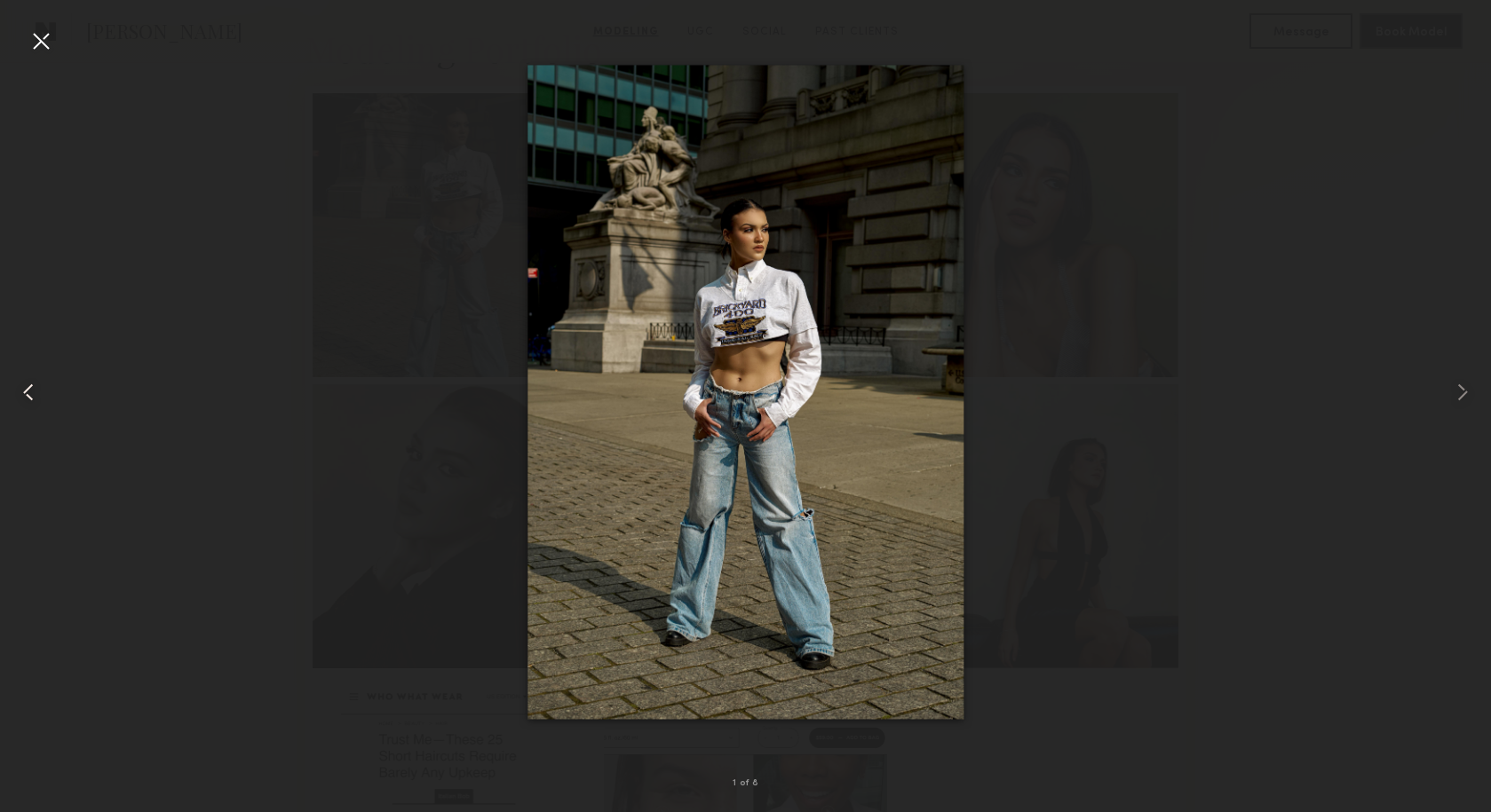
click at [55, 52] on div at bounding box center [29, 391] width 59 height 727
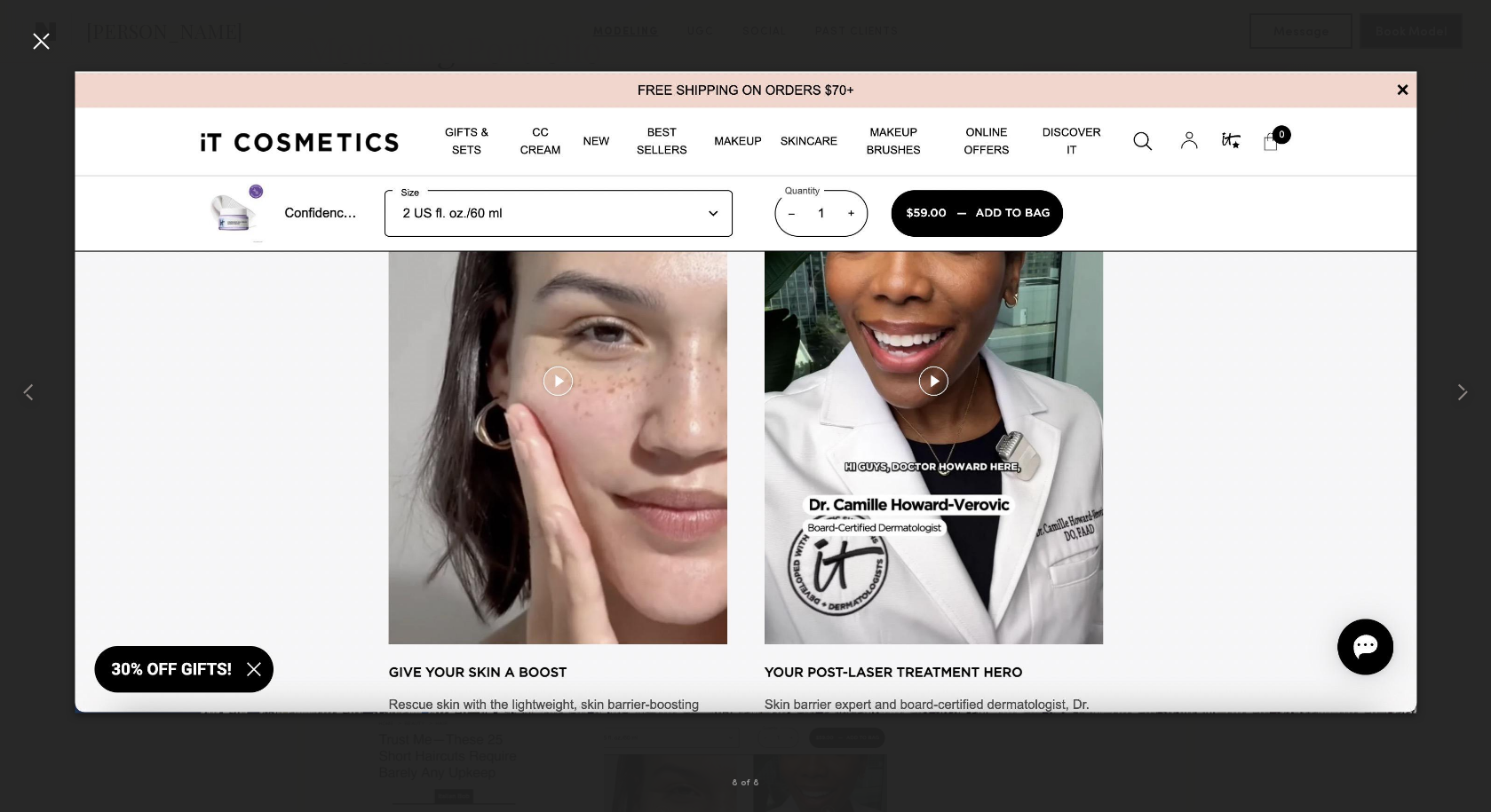
click at [1402, 84] on img at bounding box center [746, 391] width 1341 height 641
click at [1403, 91] on img at bounding box center [746, 391] width 1341 height 641
click at [1284, 36] on div at bounding box center [746, 391] width 1491 height 727
click at [26, 37] on div at bounding box center [40, 40] width 28 height 28
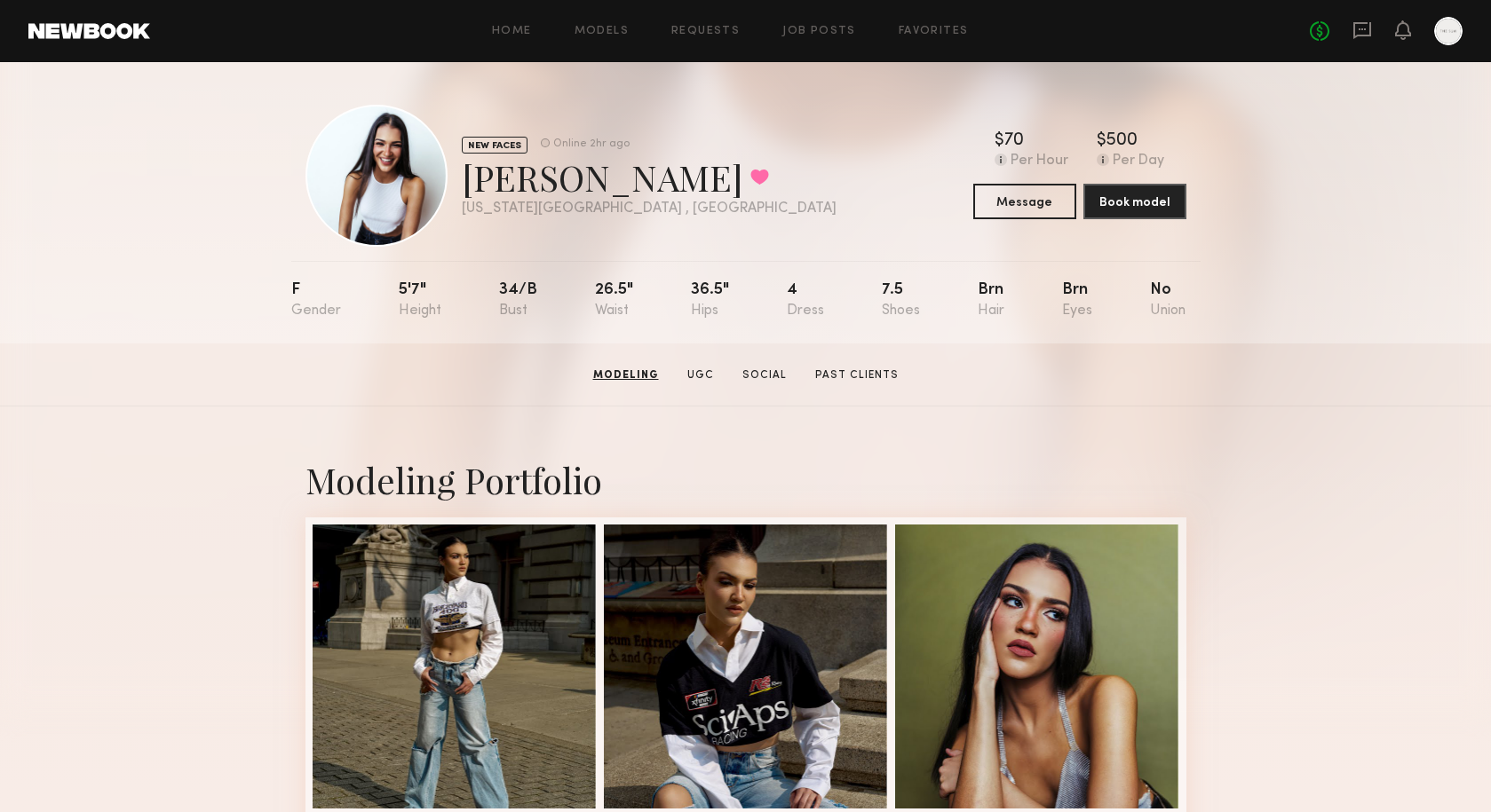
scroll to position [0, 0]
click at [935, 30] on link "Favorites" at bounding box center [933, 31] width 70 height 12
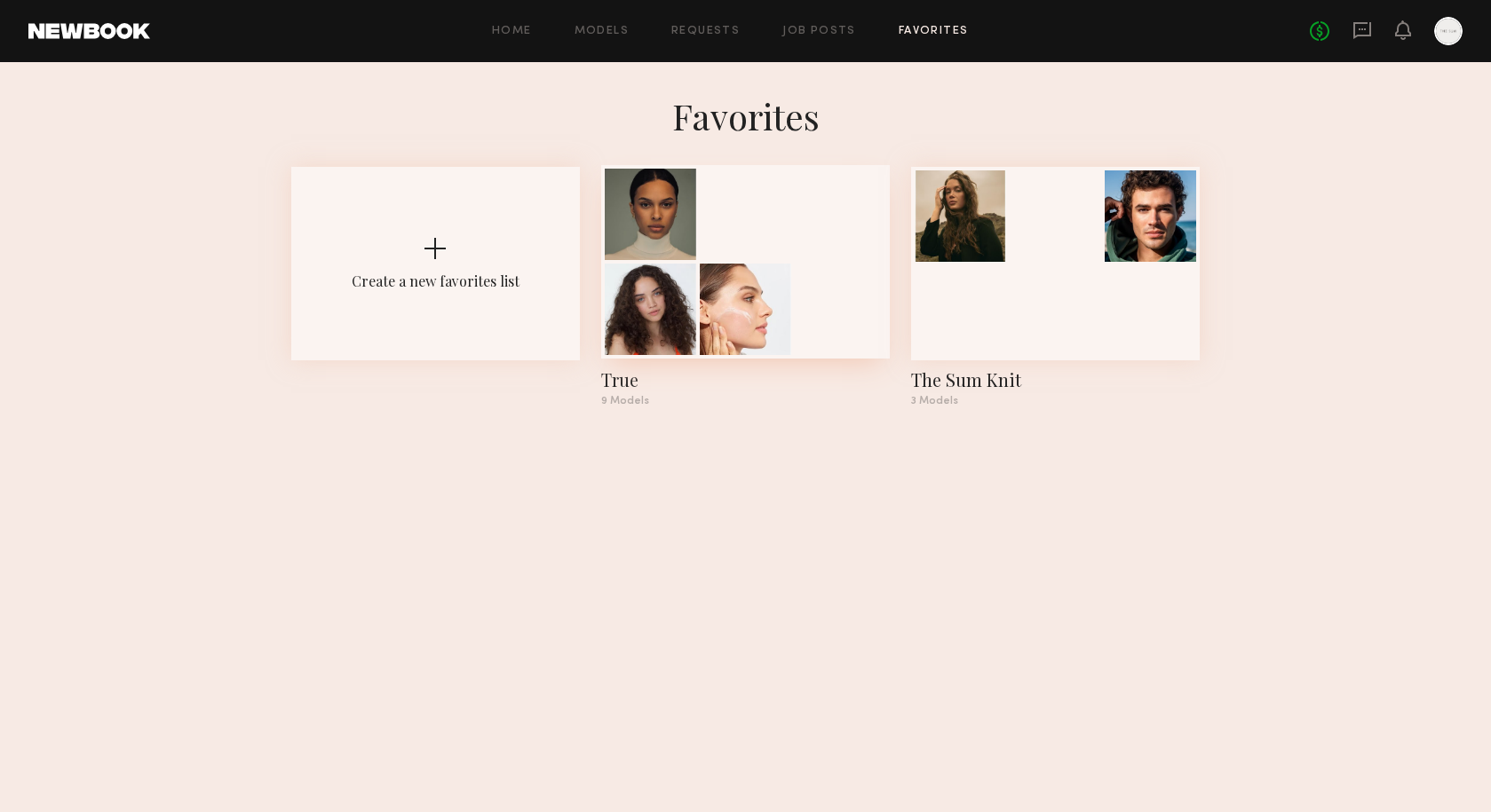
click at [757, 259] on div at bounding box center [746, 214] width 91 height 91
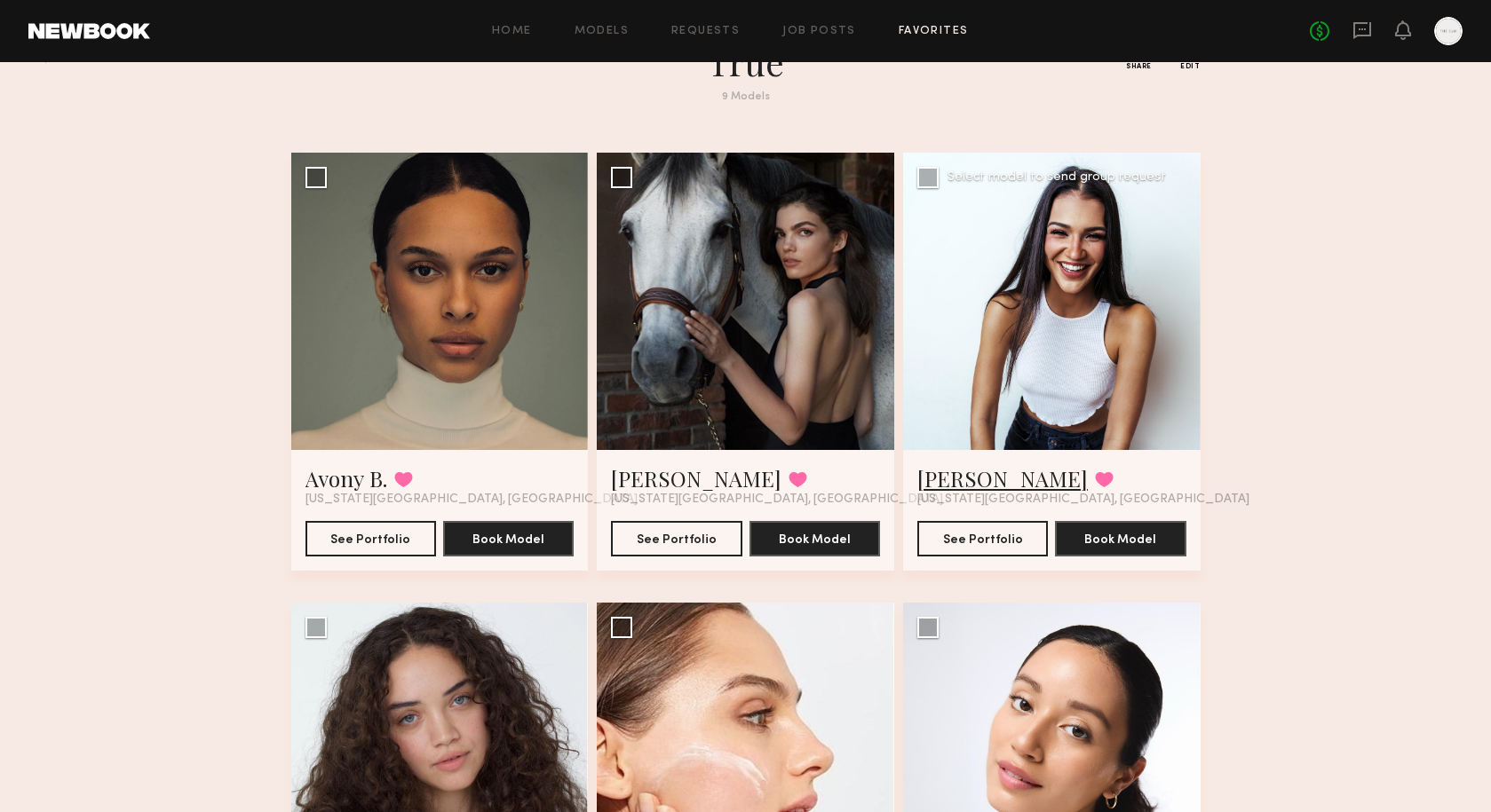
scroll to position [53, 0]
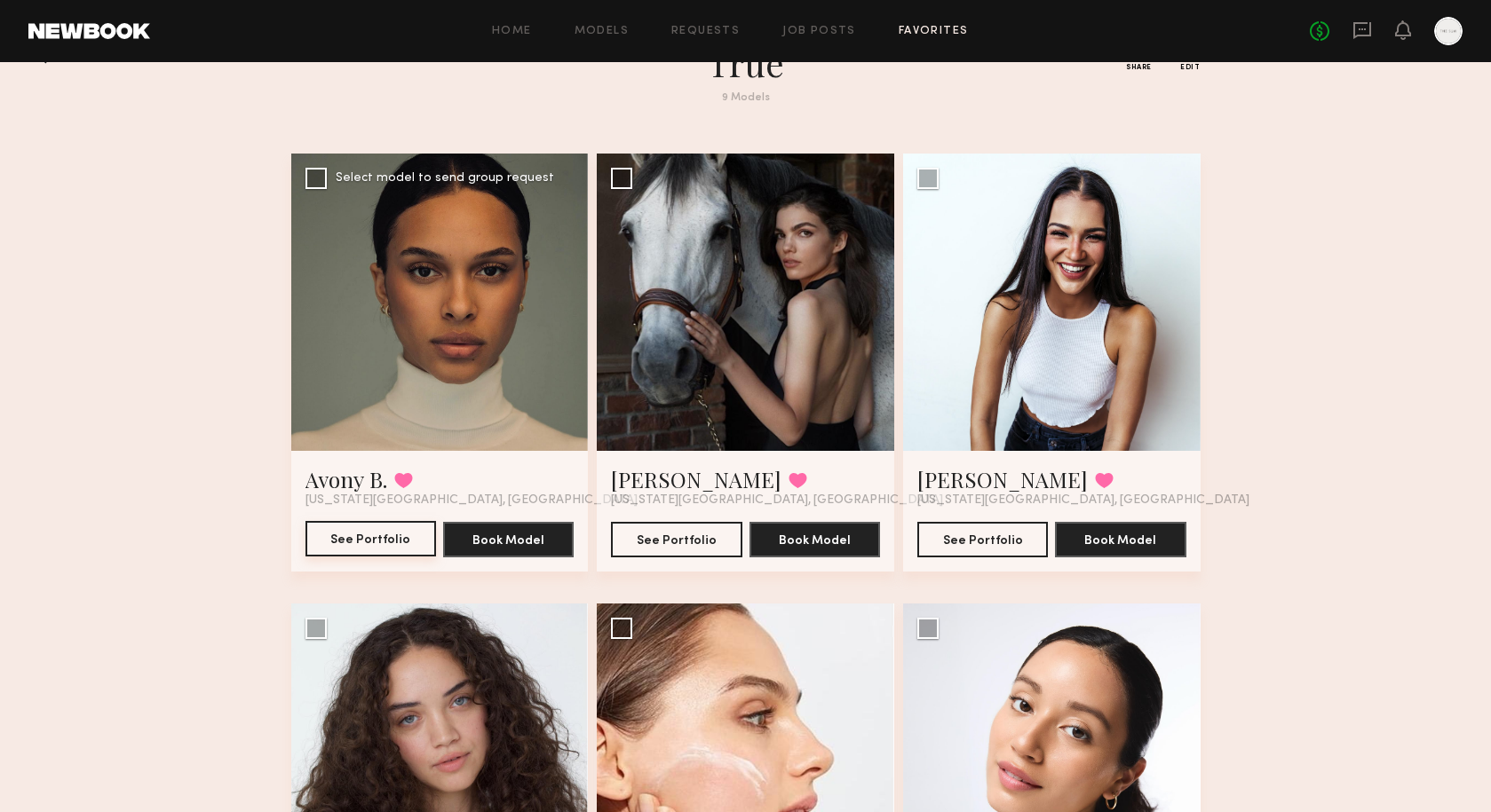
click at [375, 542] on button "See Portfolio" at bounding box center [370, 538] width 130 height 36
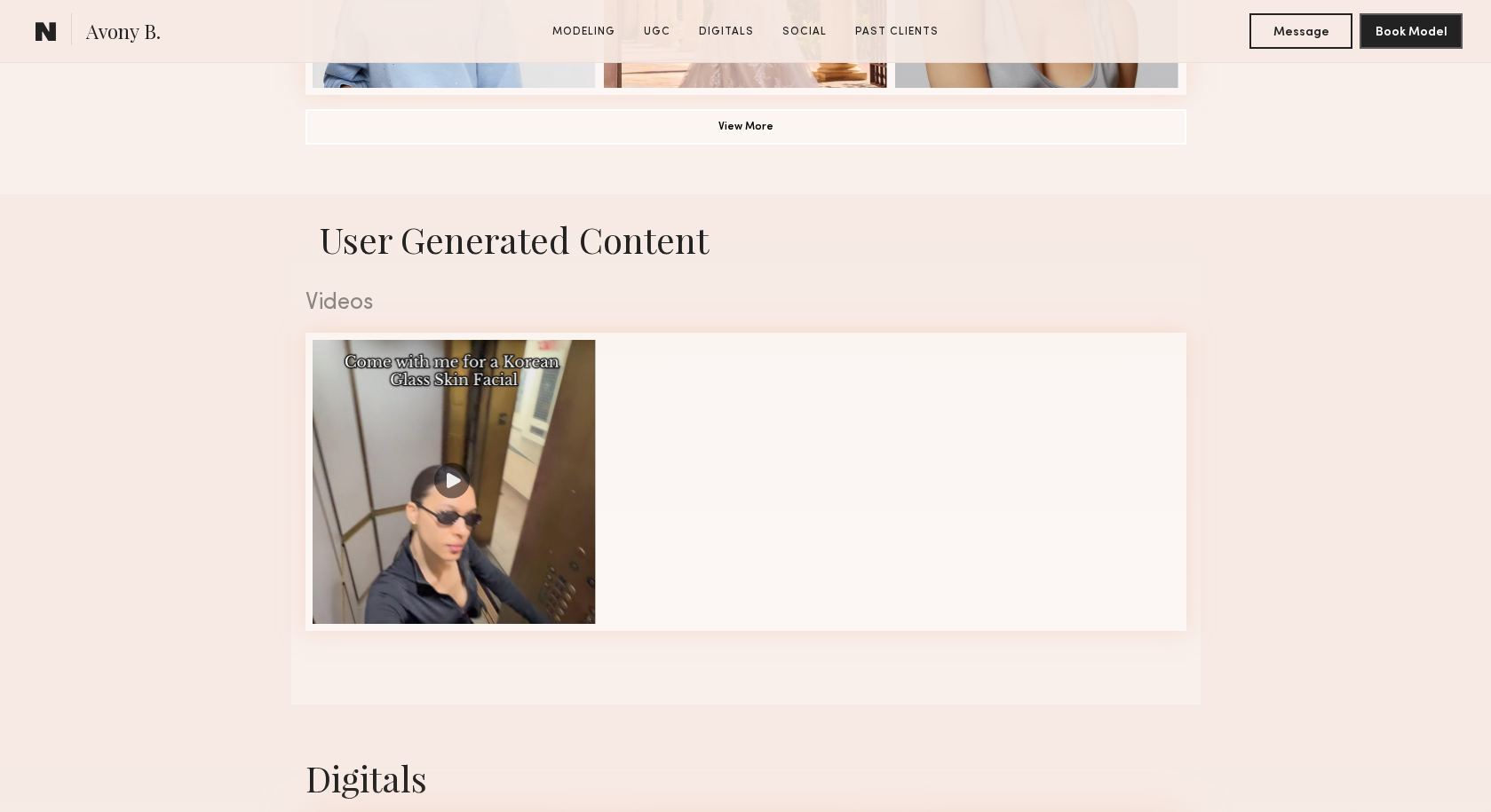
scroll to position [1633, 0]
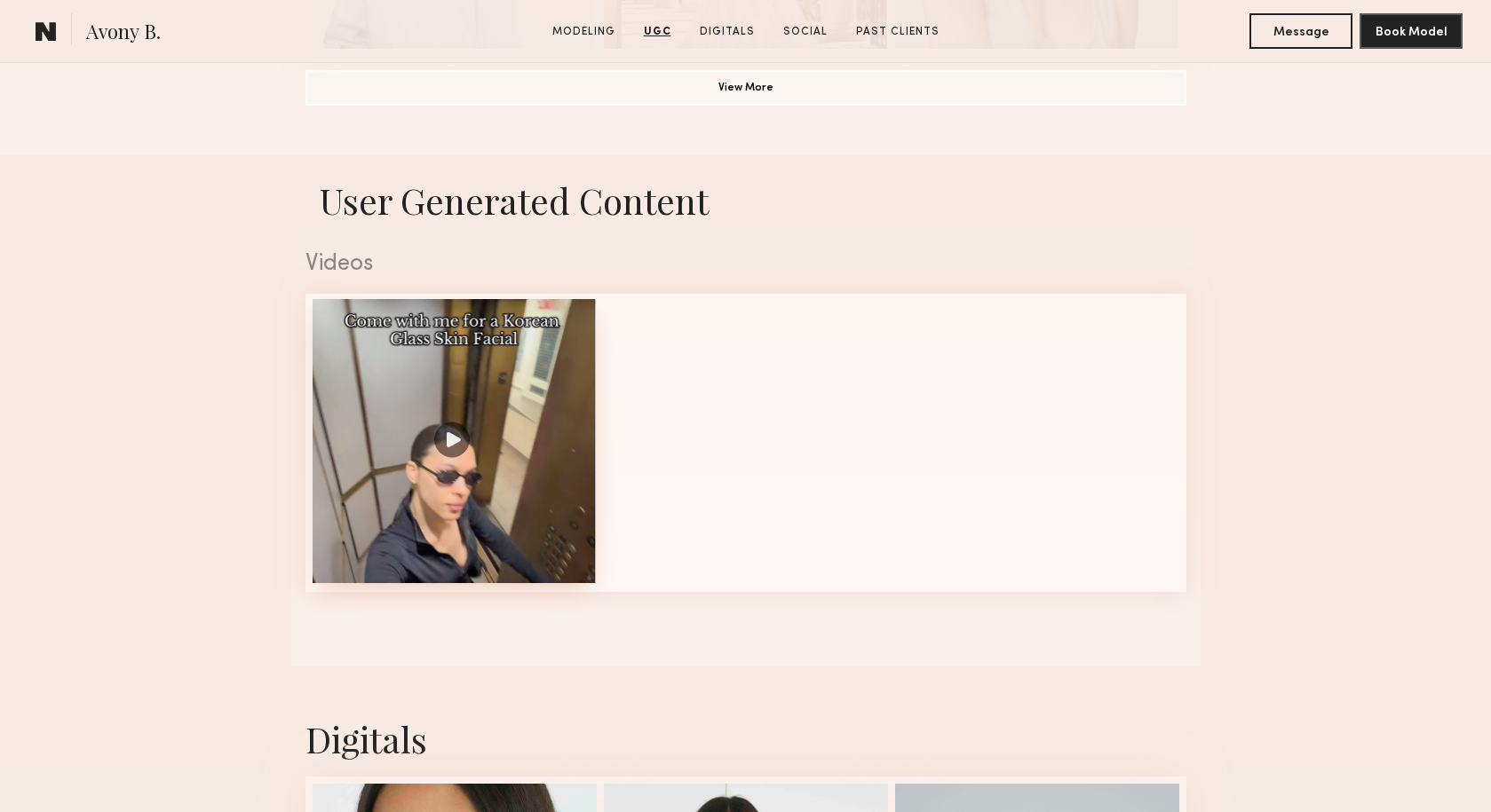
click at [452, 445] on div at bounding box center [454, 441] width 284 height 284
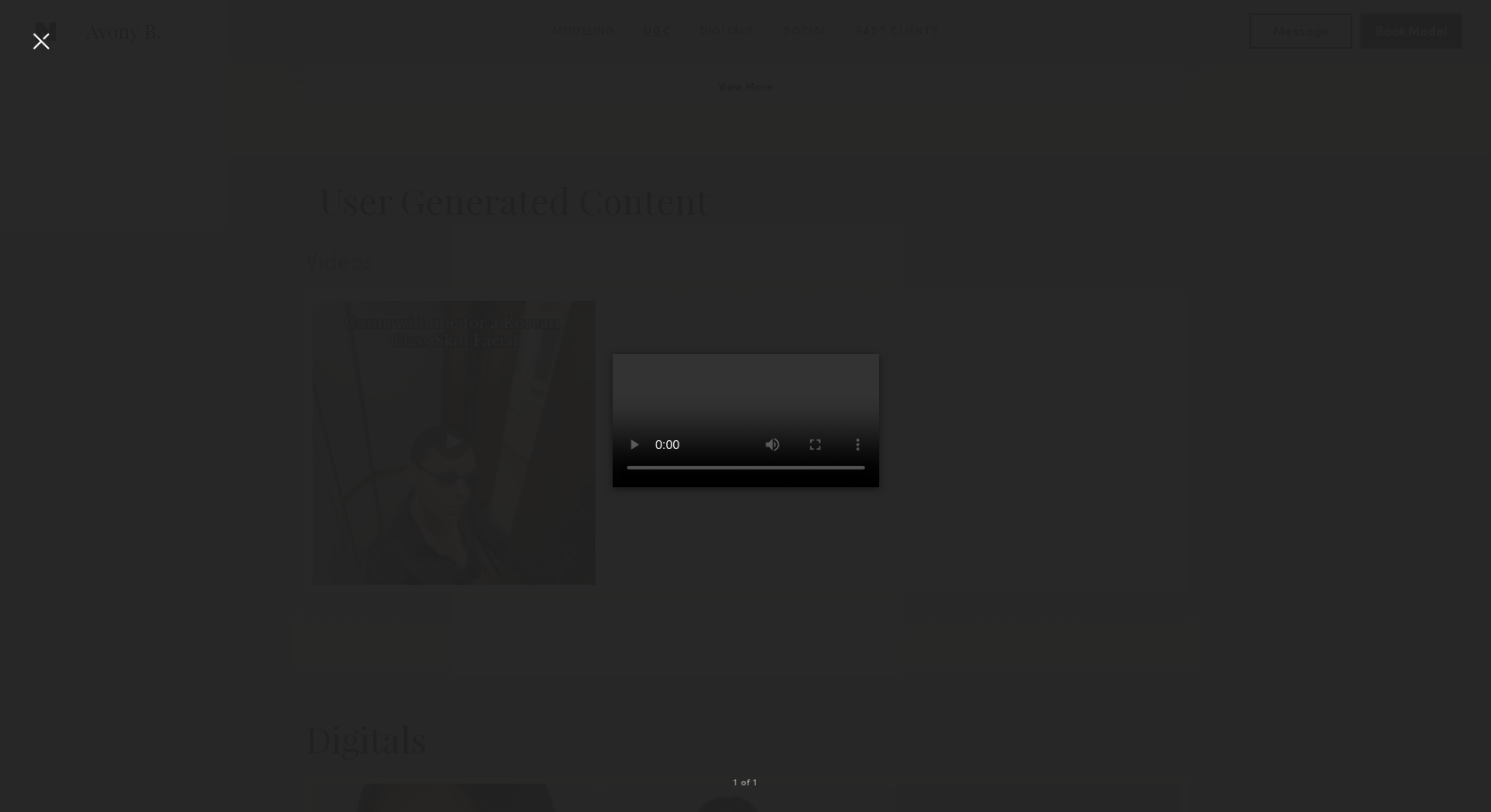
click at [843, 487] on video at bounding box center [746, 421] width 266 height 133
click at [701, 487] on video at bounding box center [746, 421] width 266 height 133
click at [740, 487] on video at bounding box center [746, 421] width 266 height 133
click at [771, 487] on video at bounding box center [746, 421] width 266 height 133
click at [36, 35] on div at bounding box center [40, 40] width 28 height 28
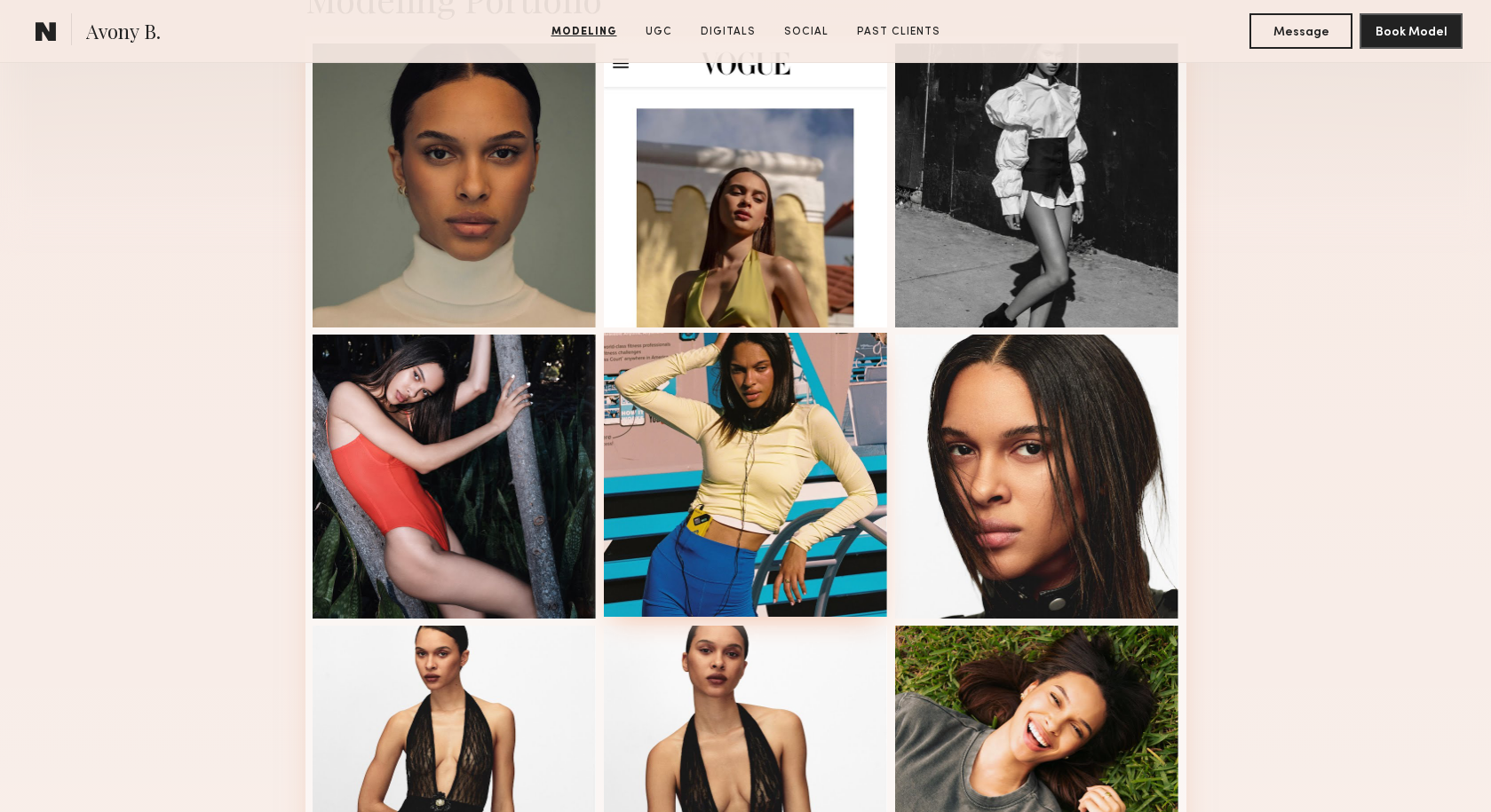
scroll to position [429, 0]
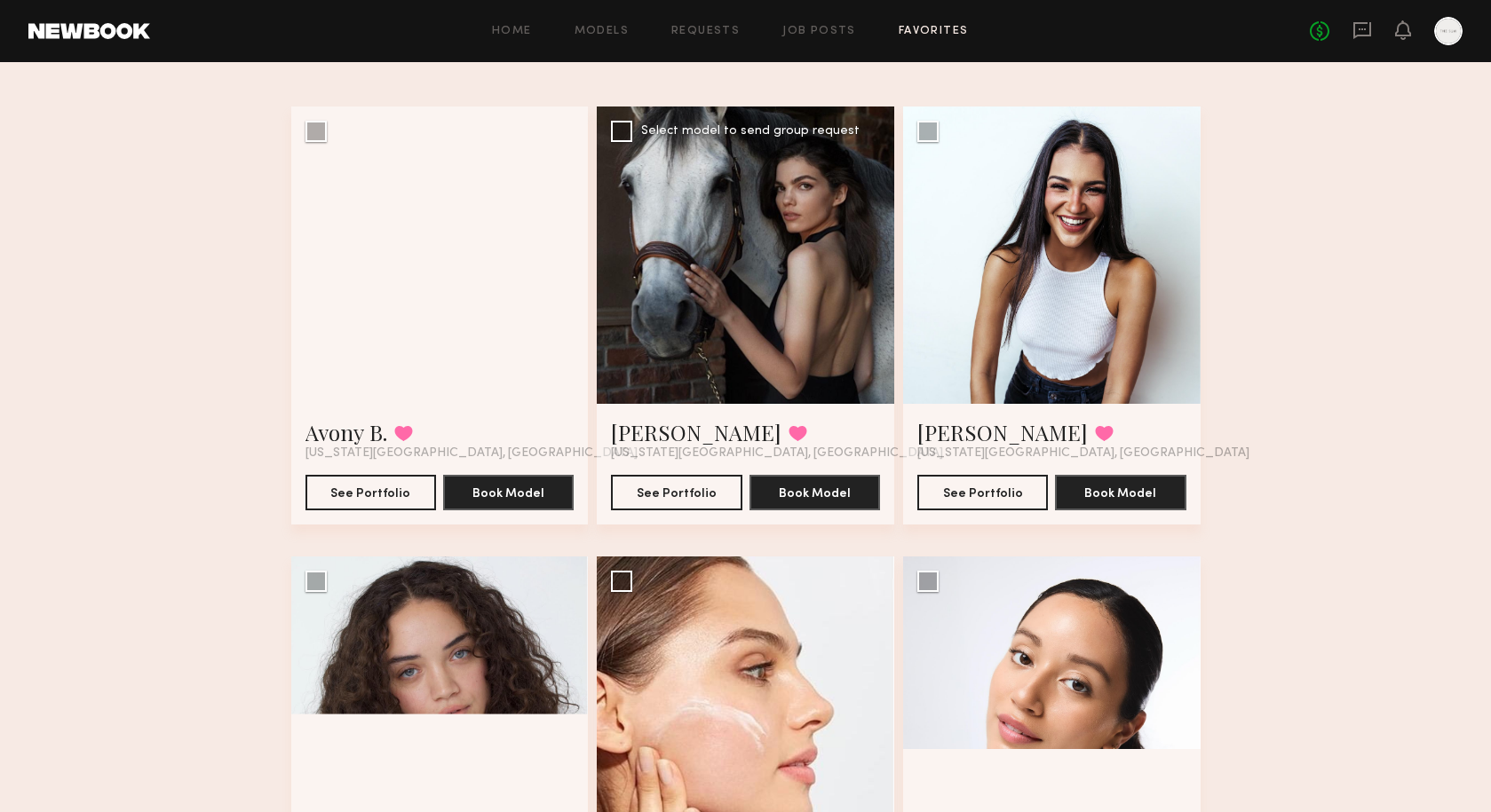
scroll to position [104, 0]
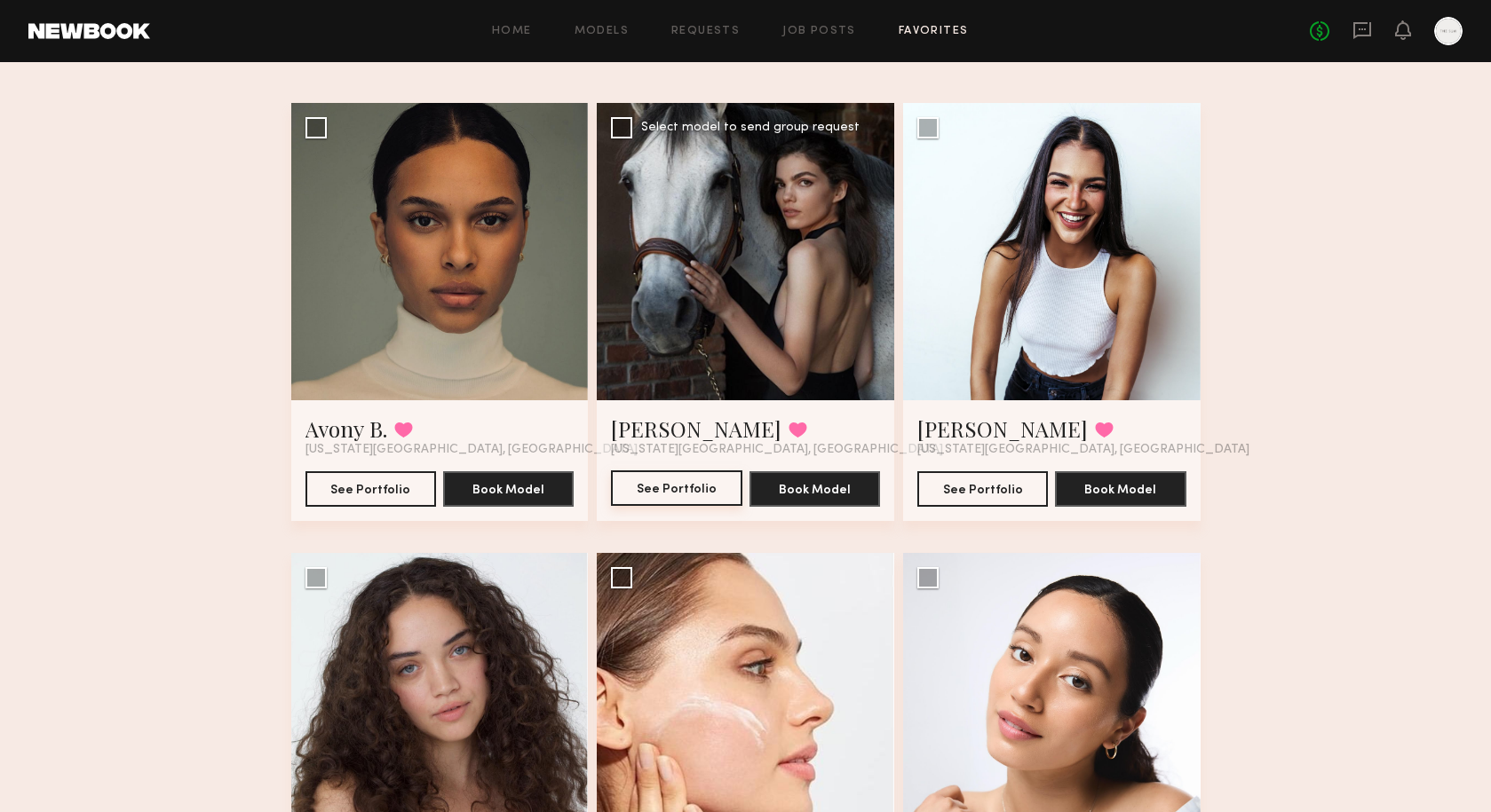
click at [685, 493] on button "See Portfolio" at bounding box center [675, 488] width 130 height 36
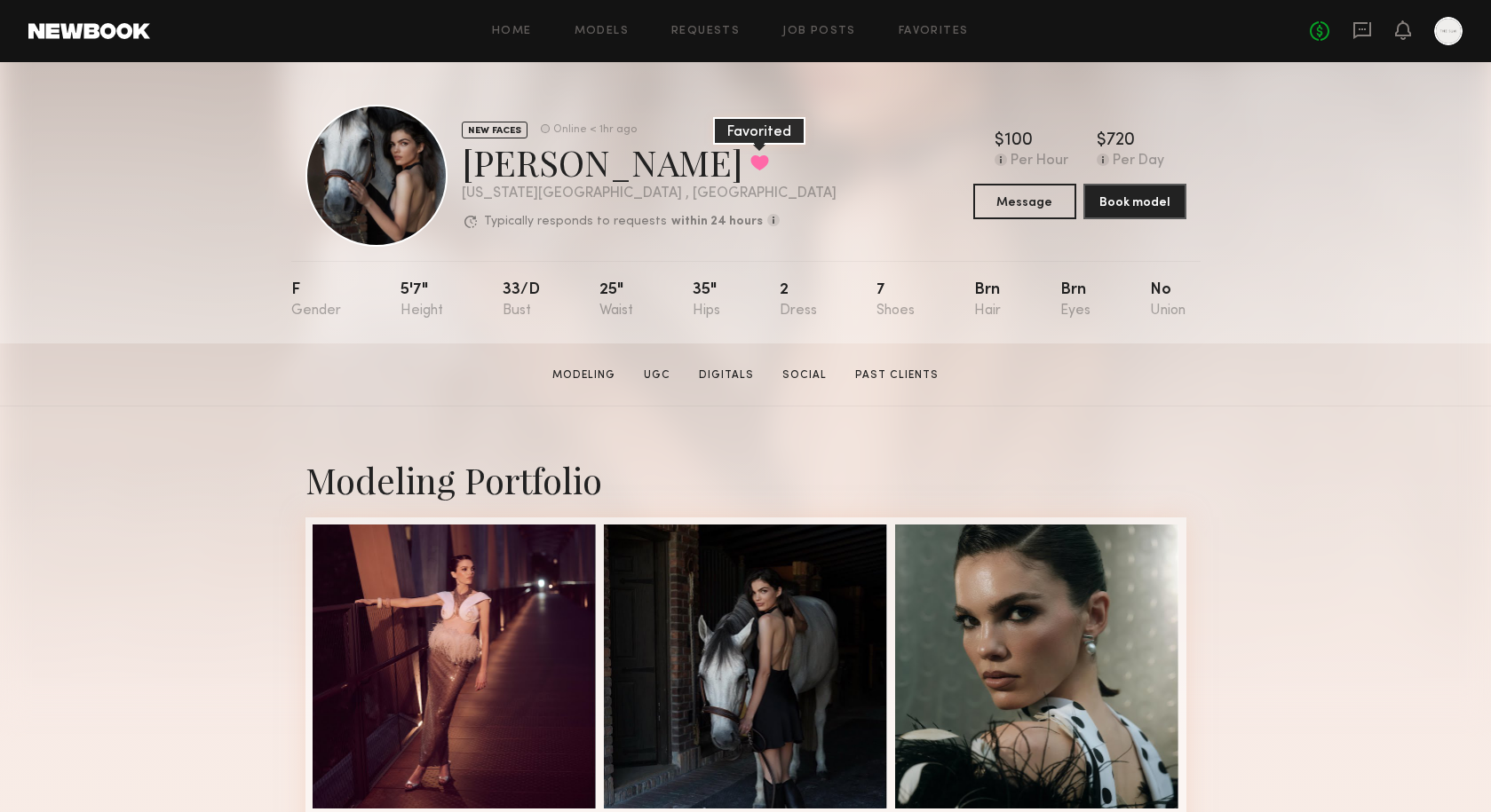
click at [750, 161] on button at bounding box center [759, 162] width 18 height 16
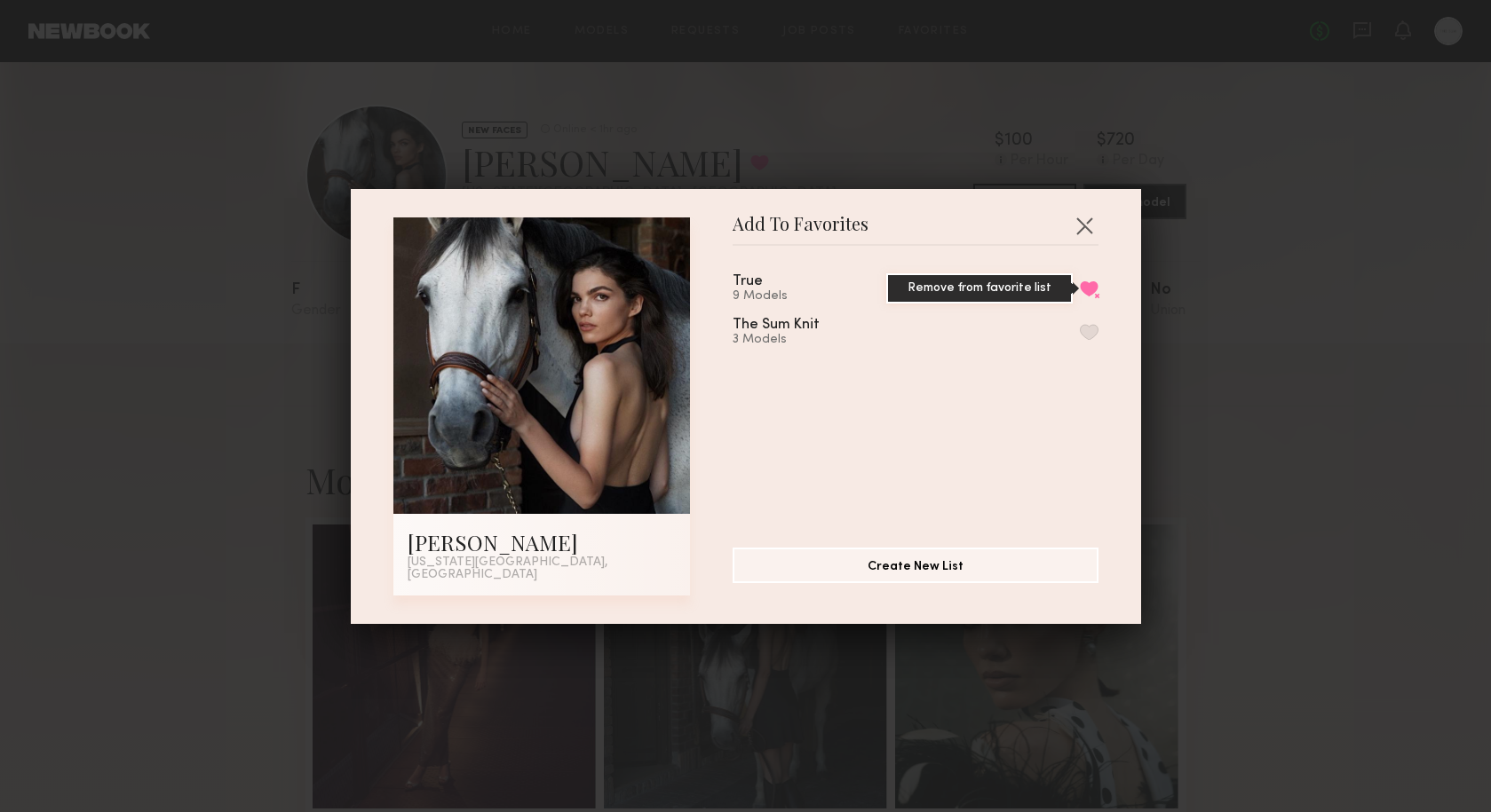
click at [1088, 296] on button "Remove from favorite list" at bounding box center [1089, 288] width 18 height 16
click at [1087, 235] on button "button" at bounding box center [1083, 225] width 28 height 28
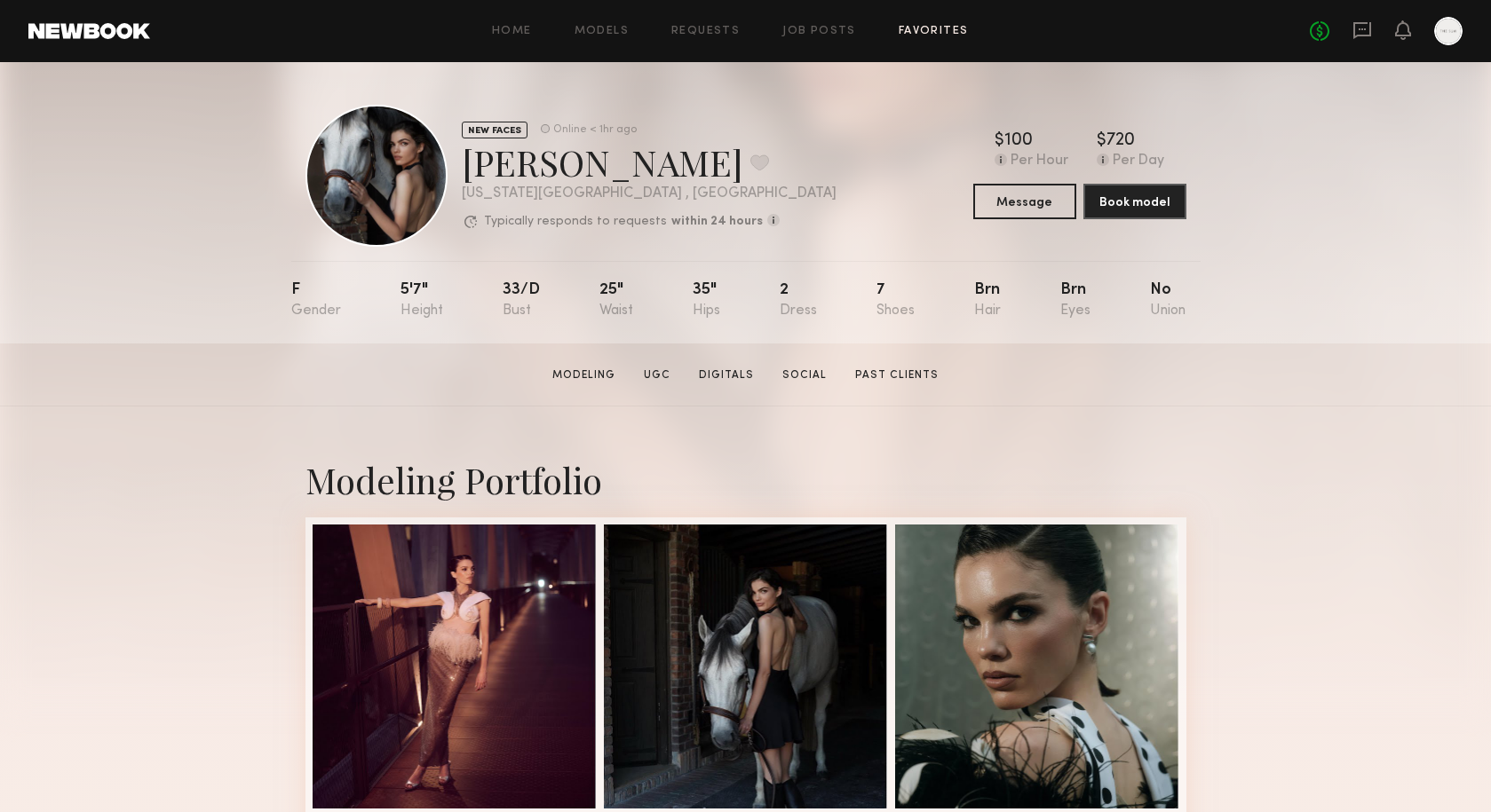
click at [956, 35] on link "Favorites" at bounding box center [933, 31] width 70 height 12
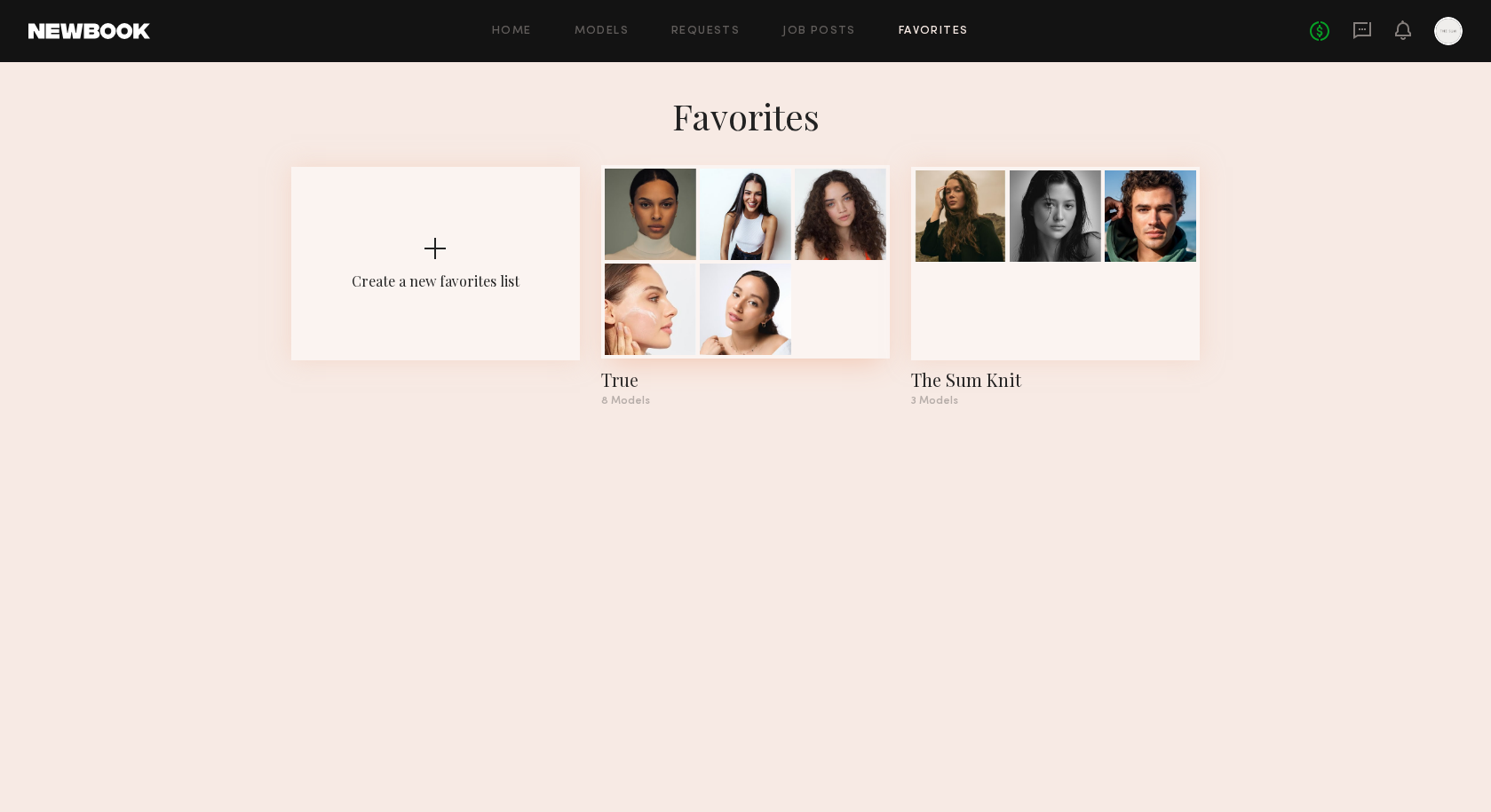
click at [774, 212] on div at bounding box center [746, 214] width 91 height 91
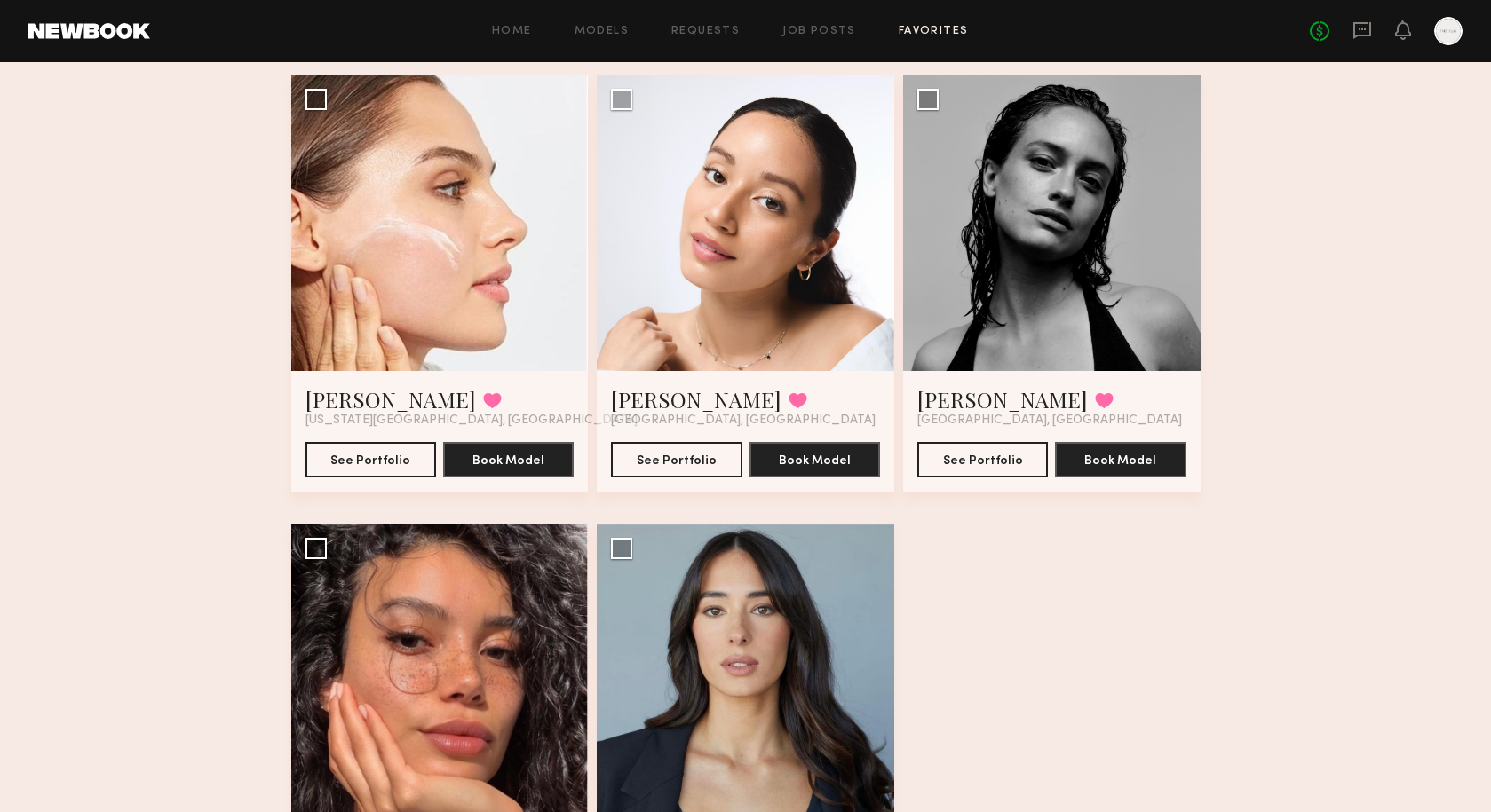
scroll to position [618, 0]
